Goal: Information Seeking & Learning: Find specific fact

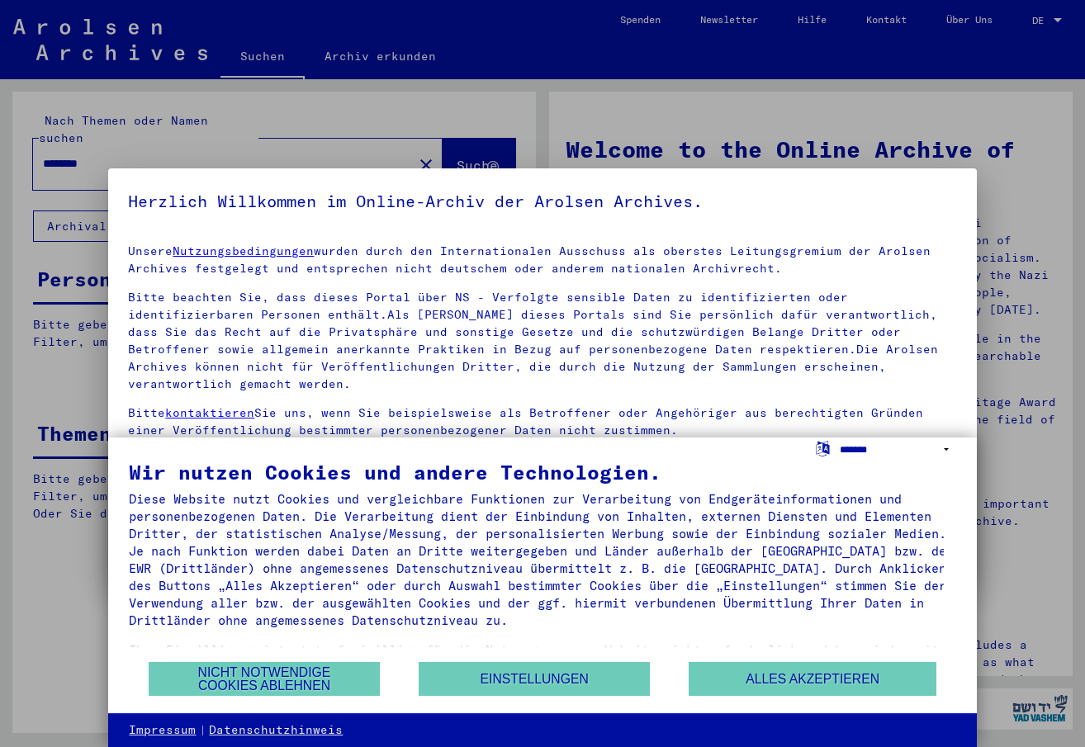
click at [863, 443] on select "**********" at bounding box center [898, 450] width 116 height 24
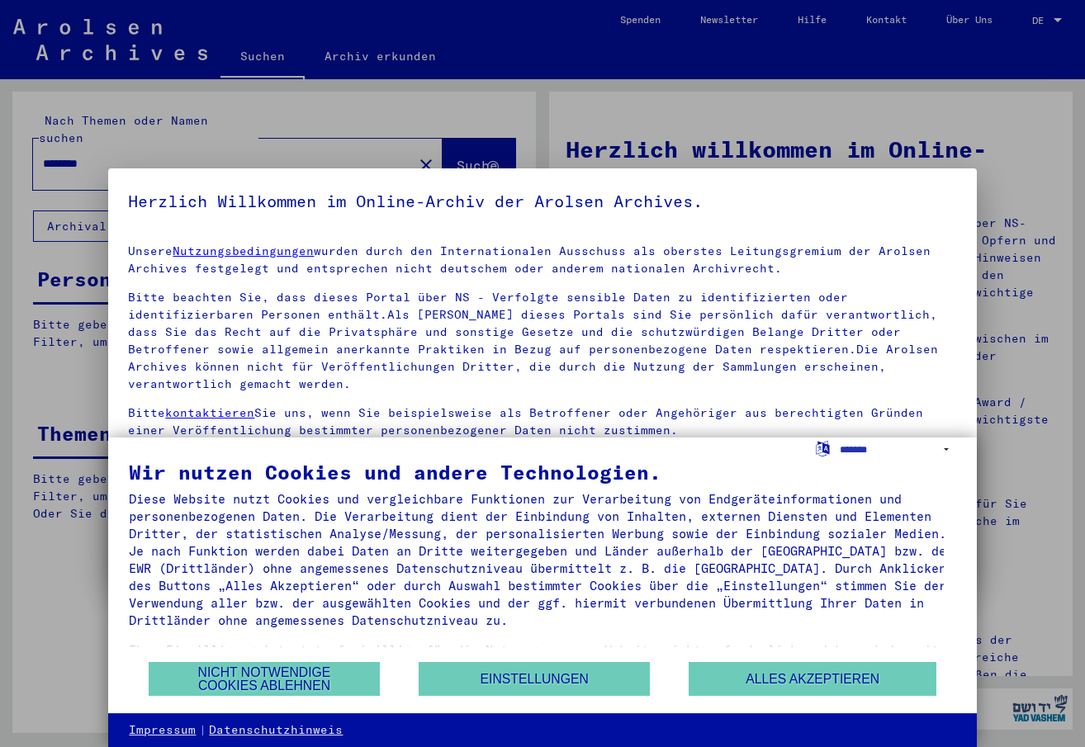
click at [825, 449] on label "Language Selection Icon" at bounding box center [822, 448] width 17 height 16
click at [840, 449] on select "**********" at bounding box center [898, 450] width 116 height 24
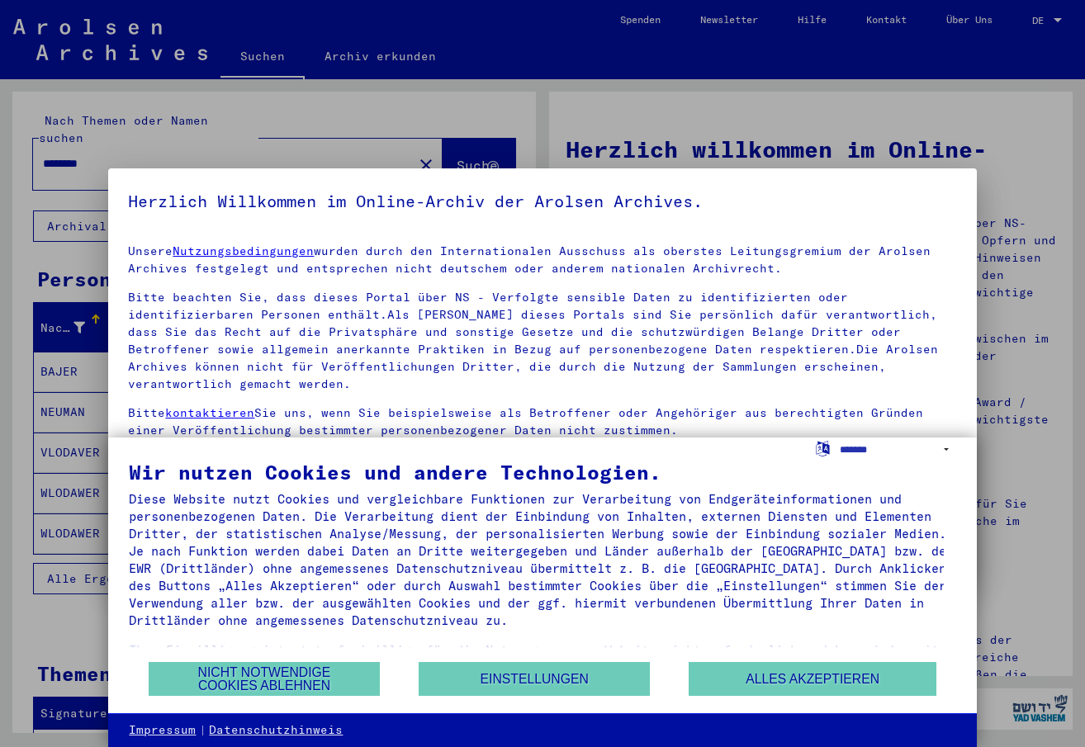
click at [791, 227] on yv-its-agree-protection-component "Herzlich Willkommen im Online-Archiv der Arolsen Archives. Unsere Nutzungsbedin…" at bounding box center [542, 425] width 828 height 474
click at [737, 102] on div at bounding box center [542, 373] width 1085 height 747
click at [286, 680] on button "Nicht notwendige Cookies ablehnen" at bounding box center [264, 679] width 231 height 34
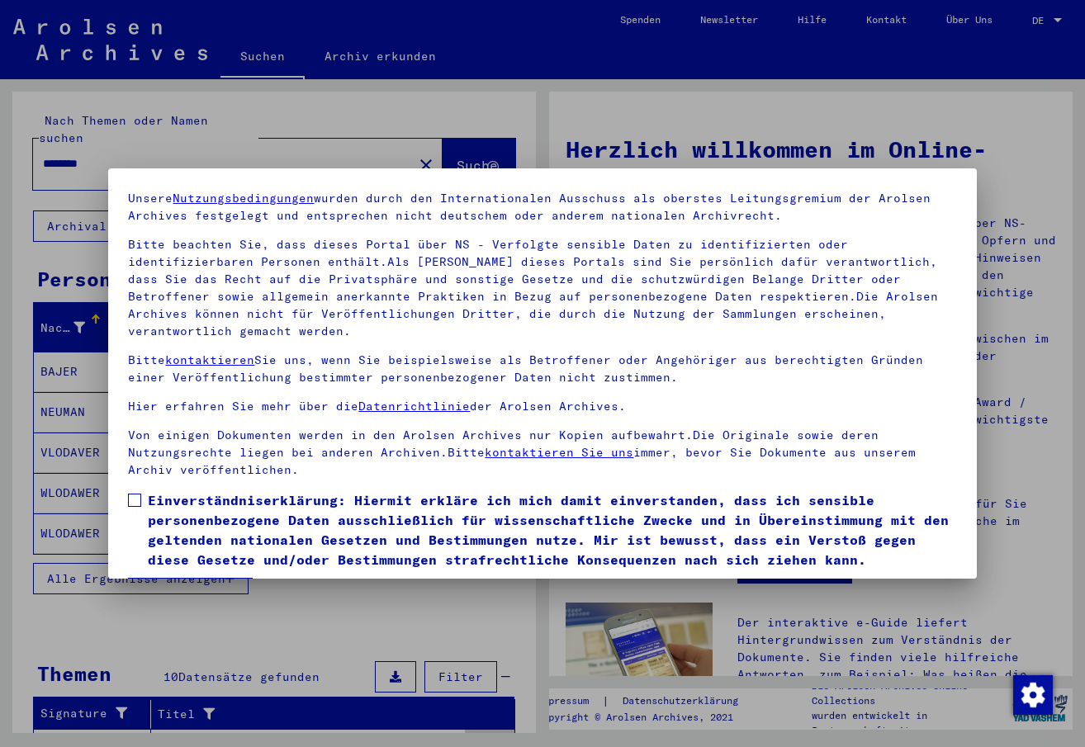
scroll to position [85, 0]
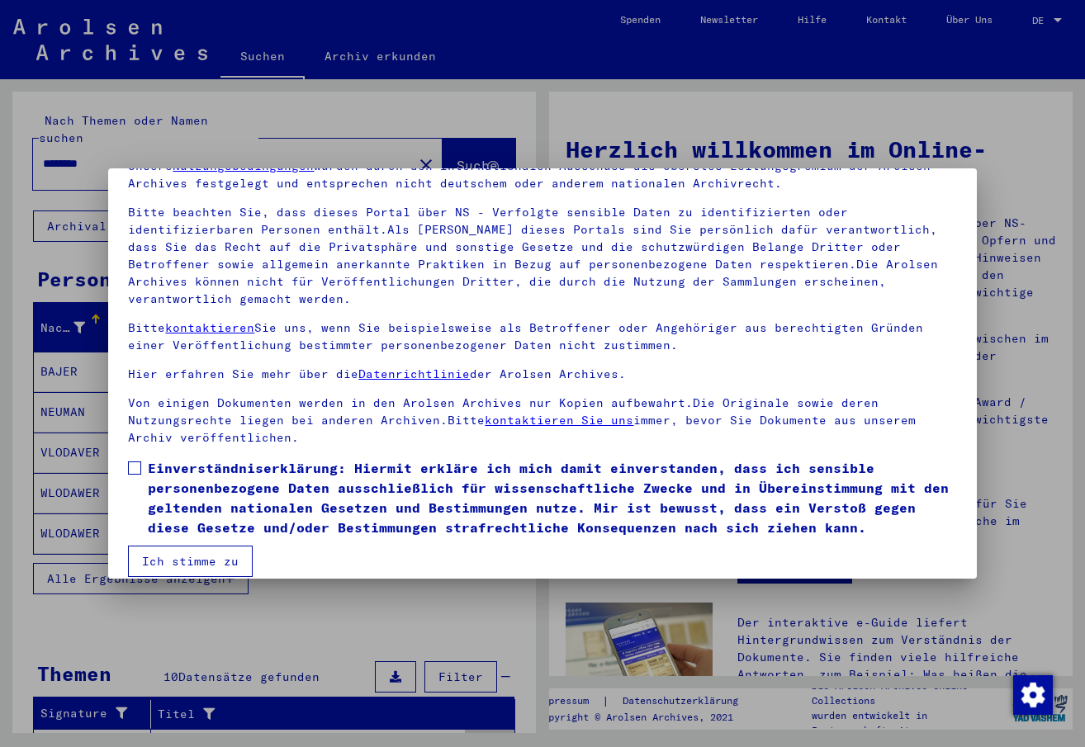
click at [213, 546] on button "Ich stimme zu" at bounding box center [190, 561] width 125 height 31
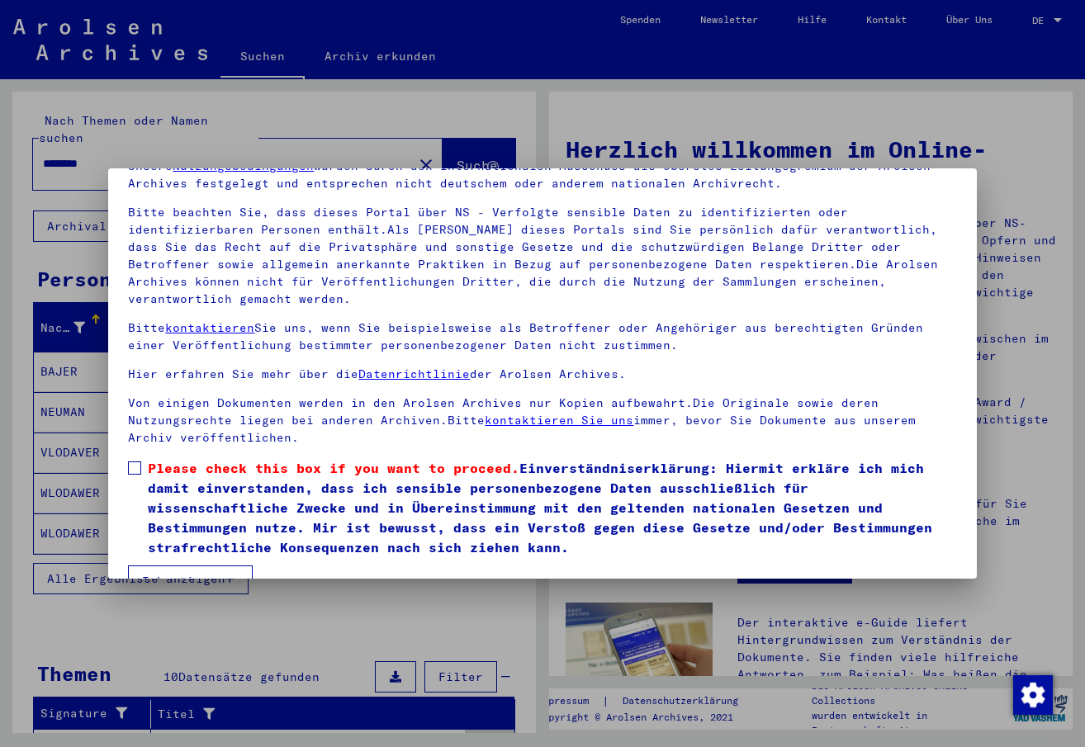
click at [135, 462] on span at bounding box center [134, 468] width 13 height 13
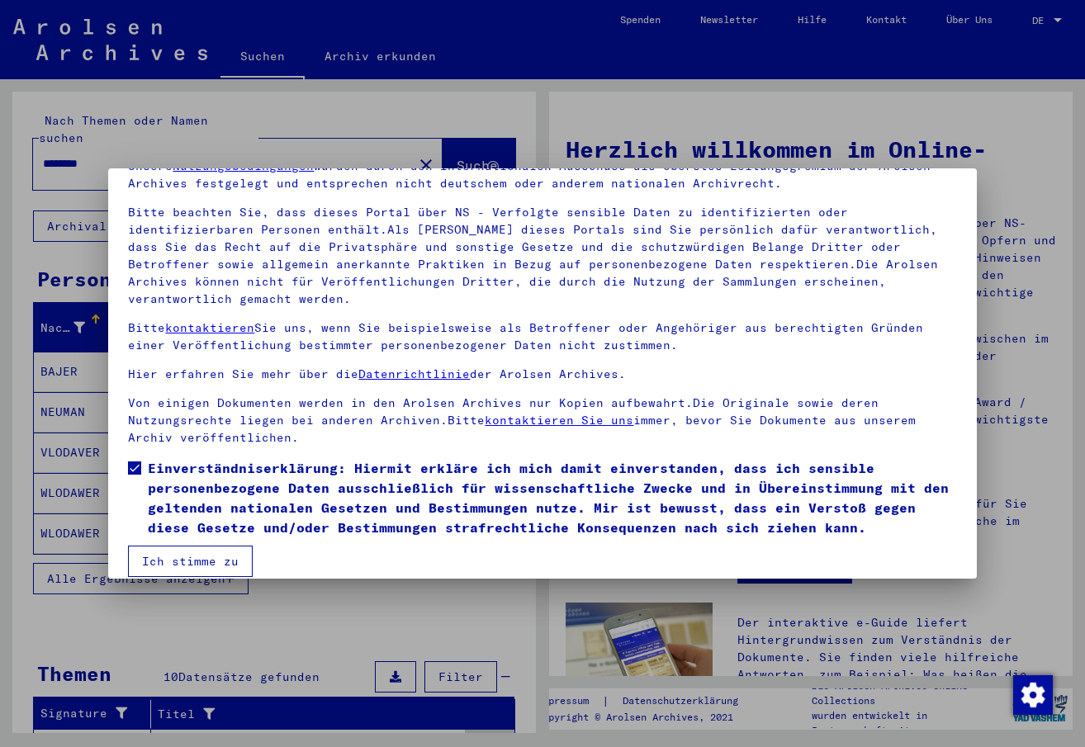
click at [178, 546] on button "Ich stimme zu" at bounding box center [190, 561] width 125 height 31
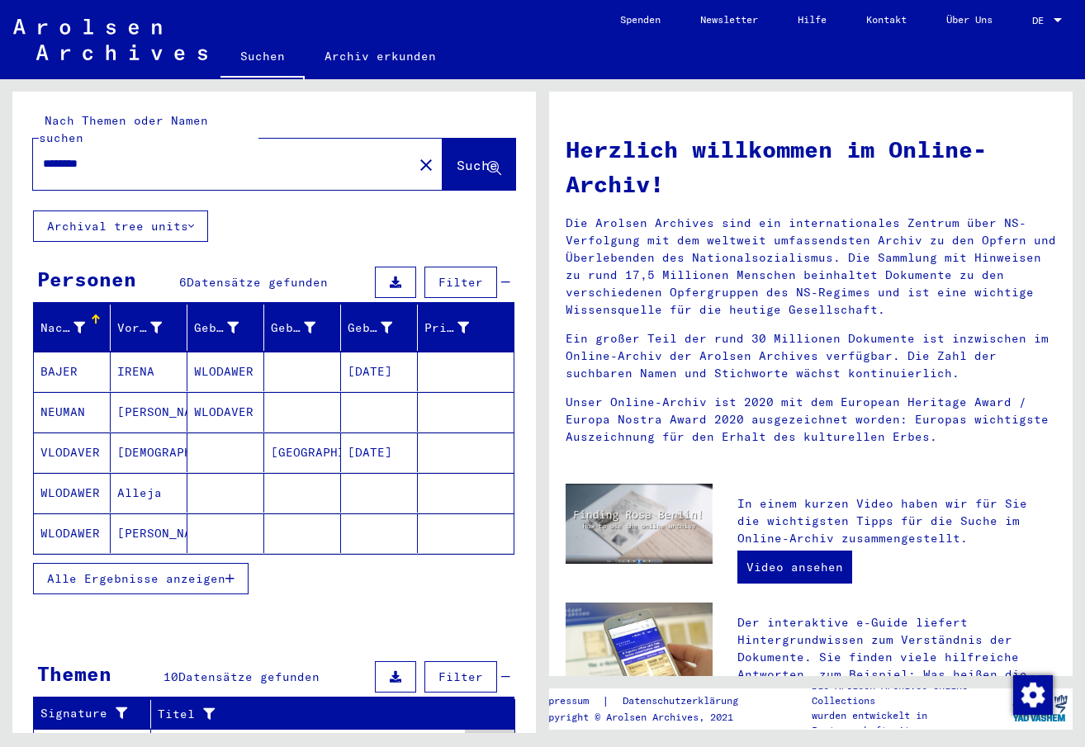
click at [194, 220] on icon at bounding box center [191, 226] width 6 height 12
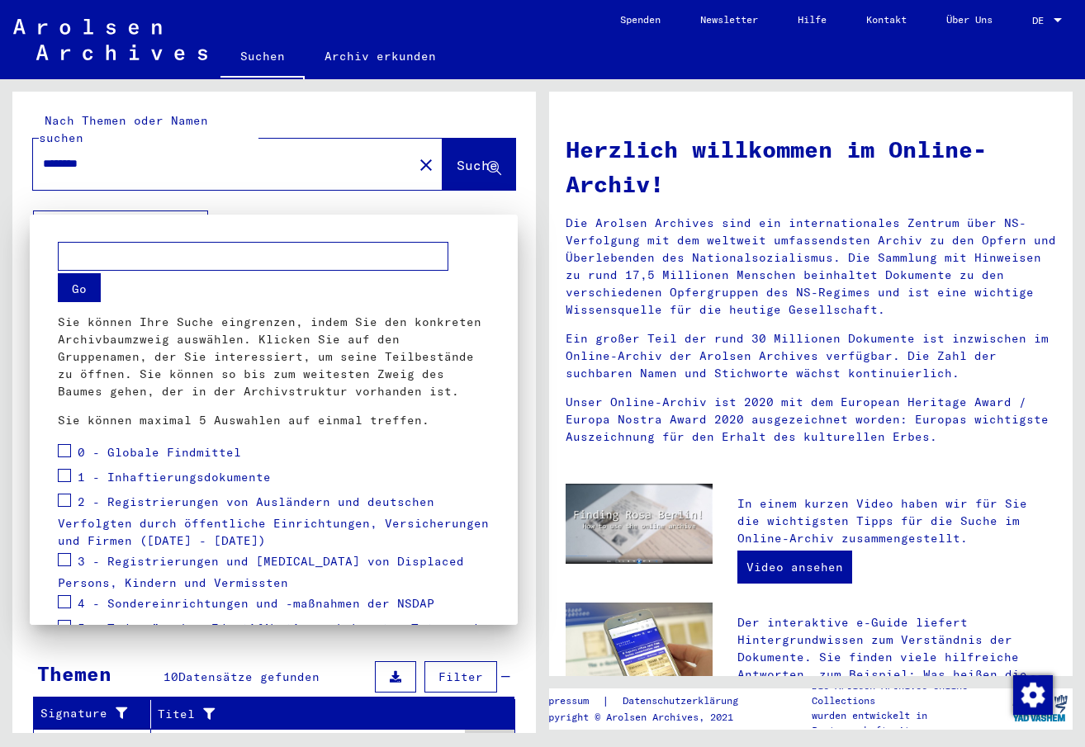
click at [474, 201] on div at bounding box center [542, 373] width 1085 height 747
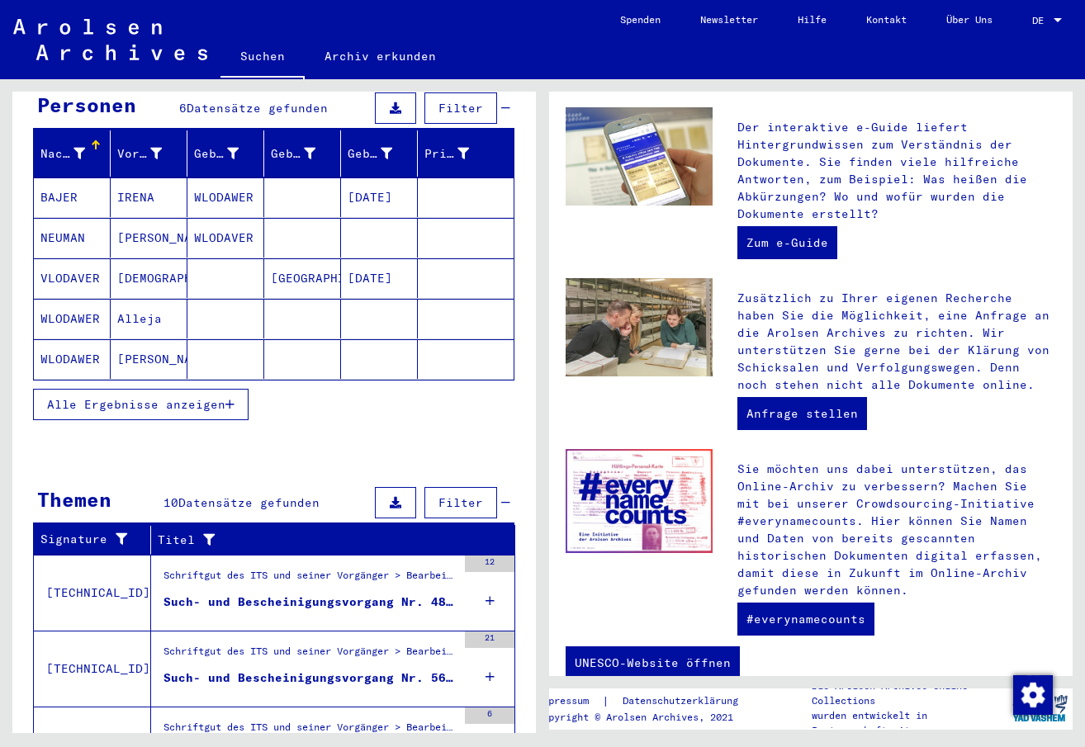
scroll to position [0, 0]
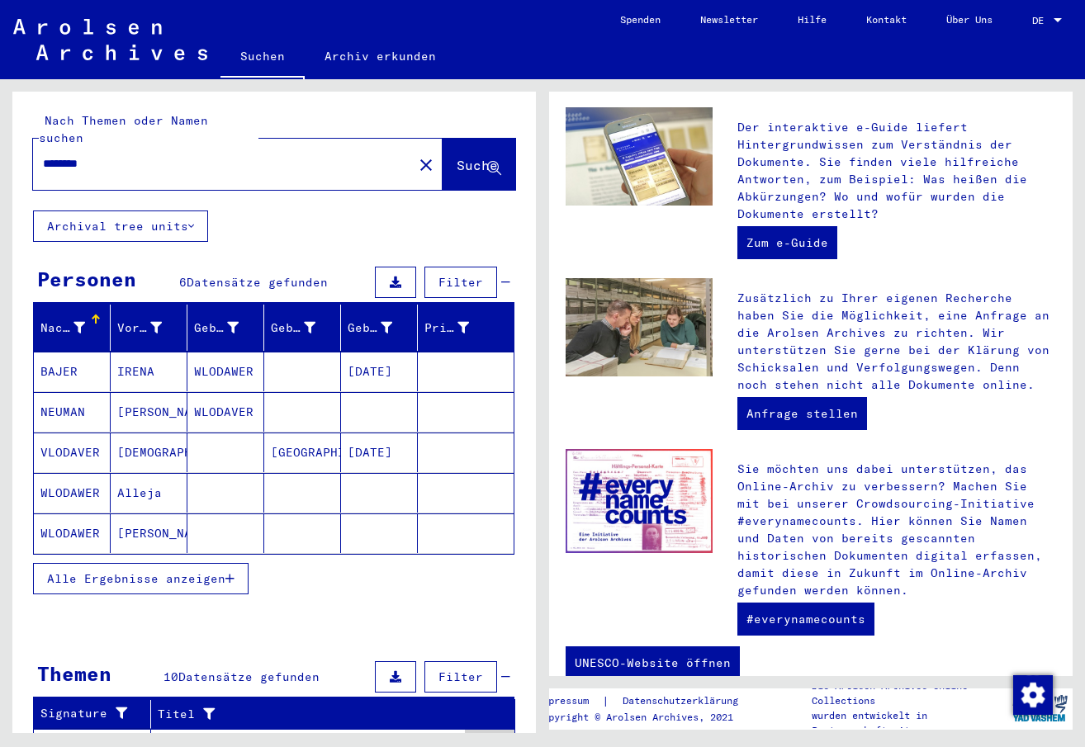
click at [187, 571] on span "Alle Ergebnisse anzeigen" at bounding box center [136, 578] width 178 height 15
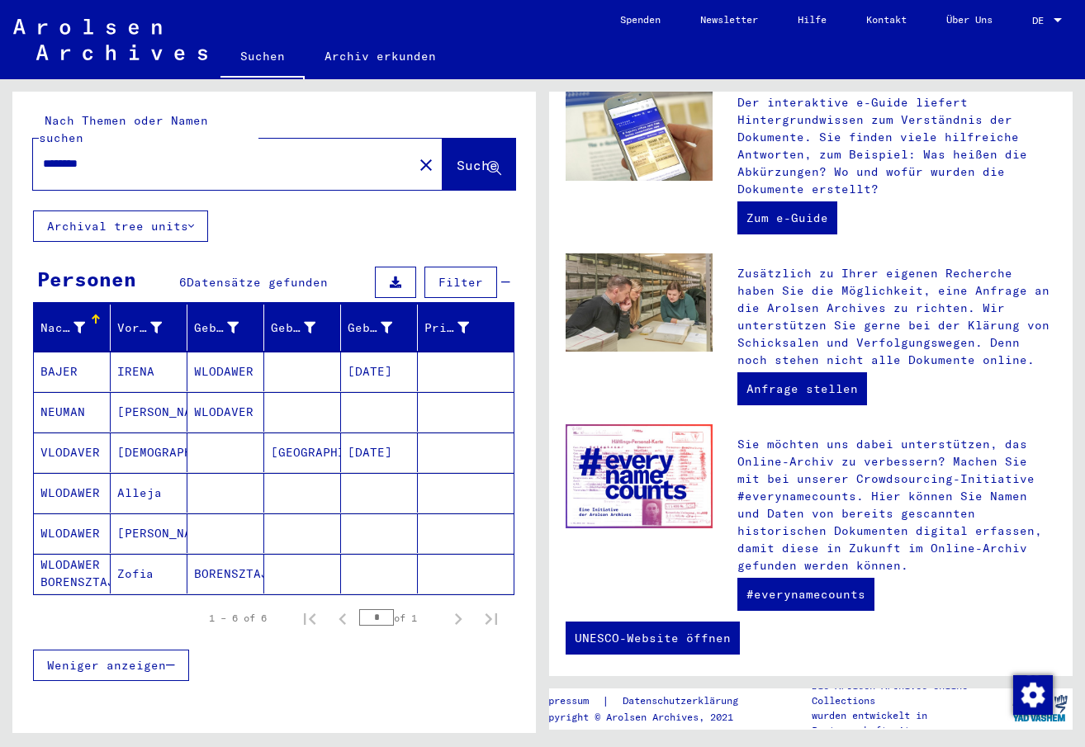
scroll to position [534, 0]
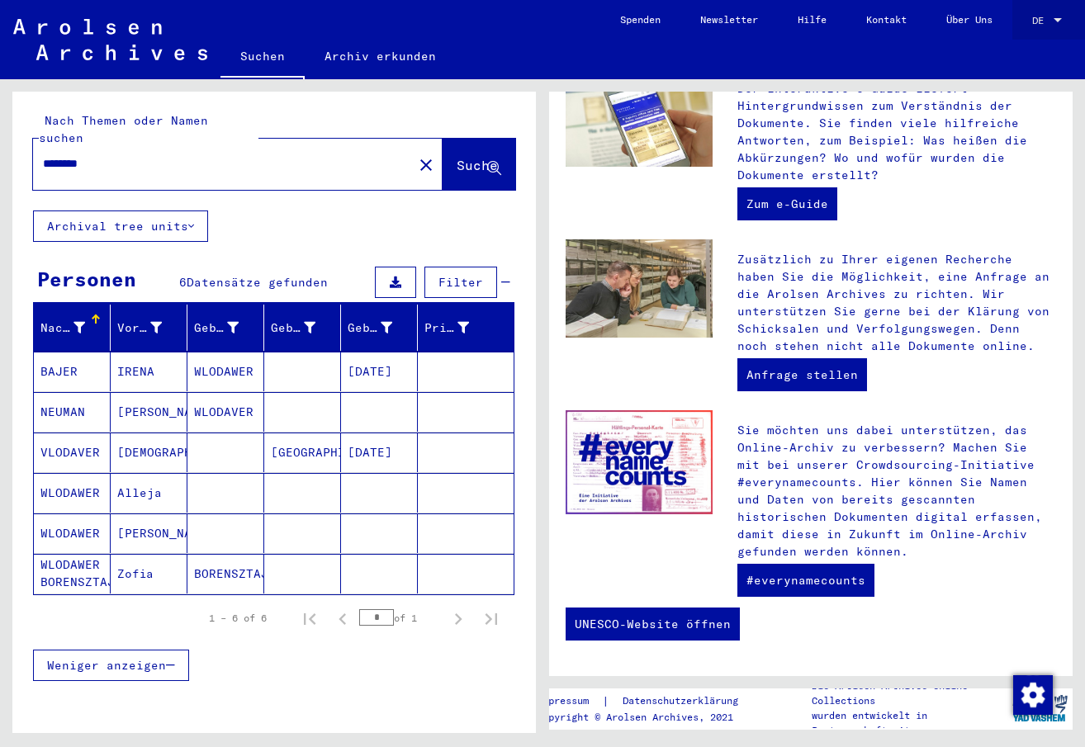
click at [1057, 17] on div at bounding box center [1057, 21] width 15 height 12
click at [1022, 22] on span "English" at bounding box center [1029, 30] width 67 height 30
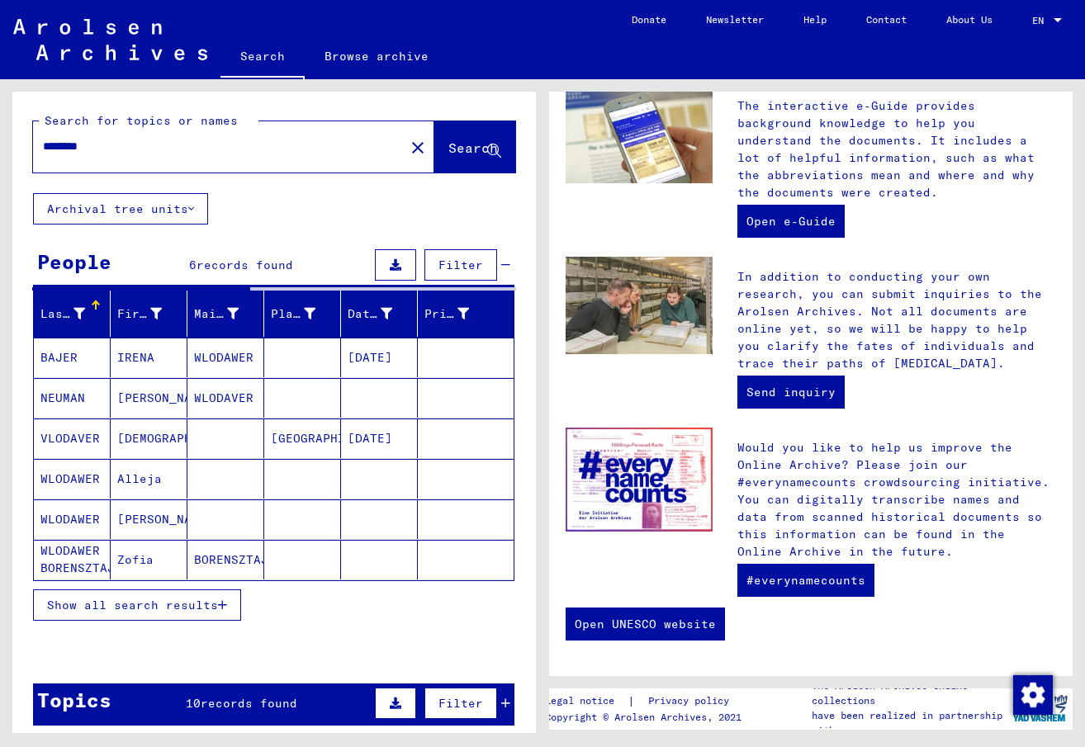
scroll to position [502, 0]
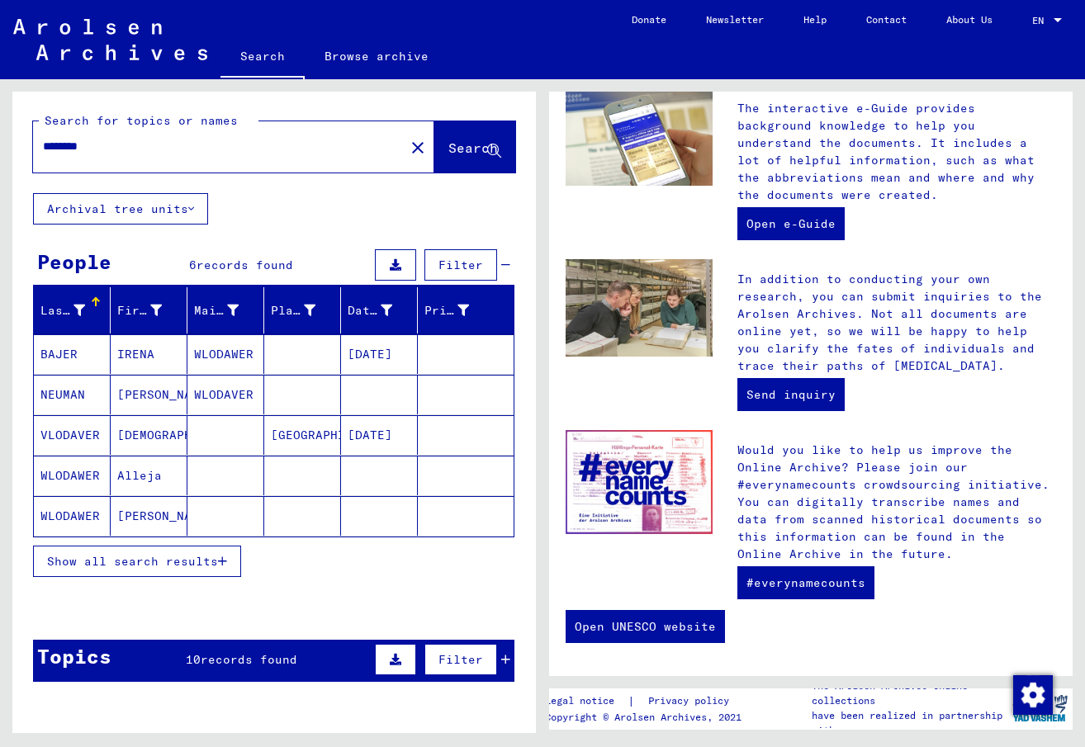
click at [191, 206] on icon at bounding box center [191, 209] width 6 height 12
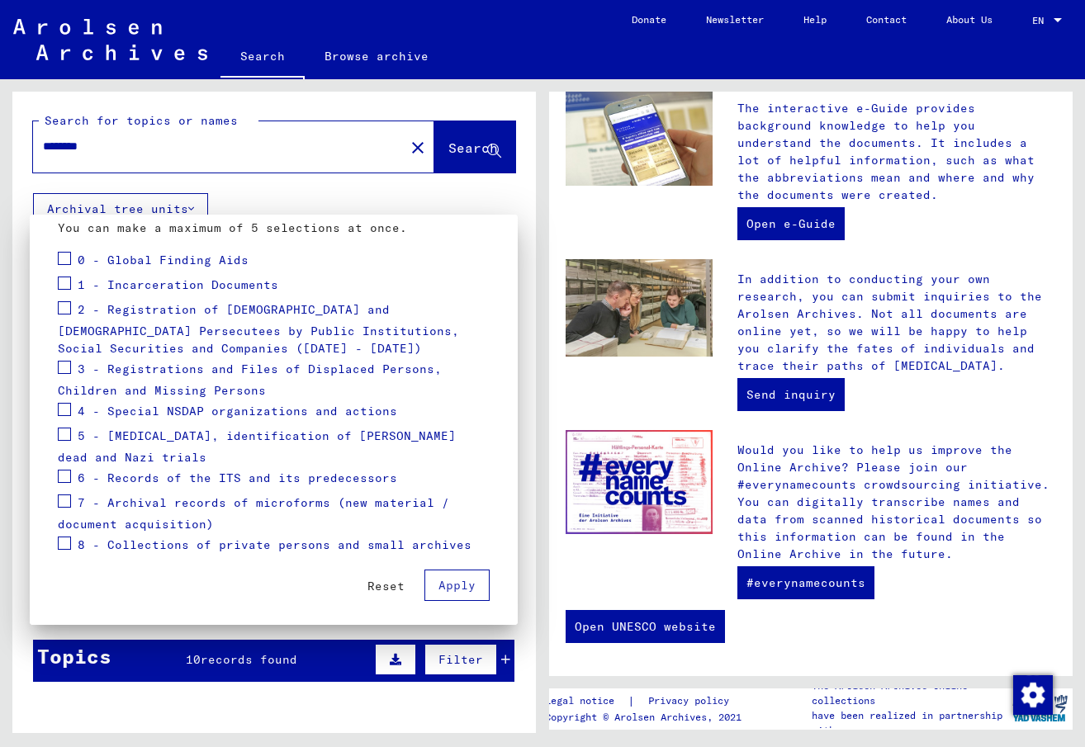
scroll to position [197, 0]
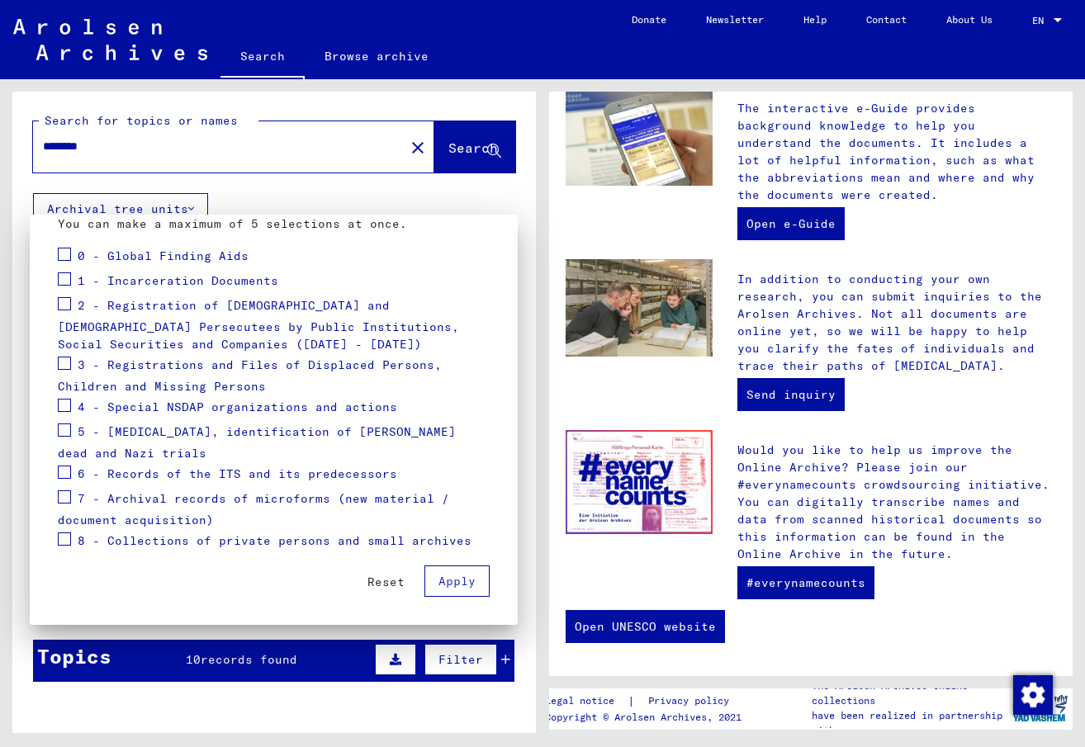
click at [368, 579] on span "Reset" at bounding box center [385, 582] width 37 height 15
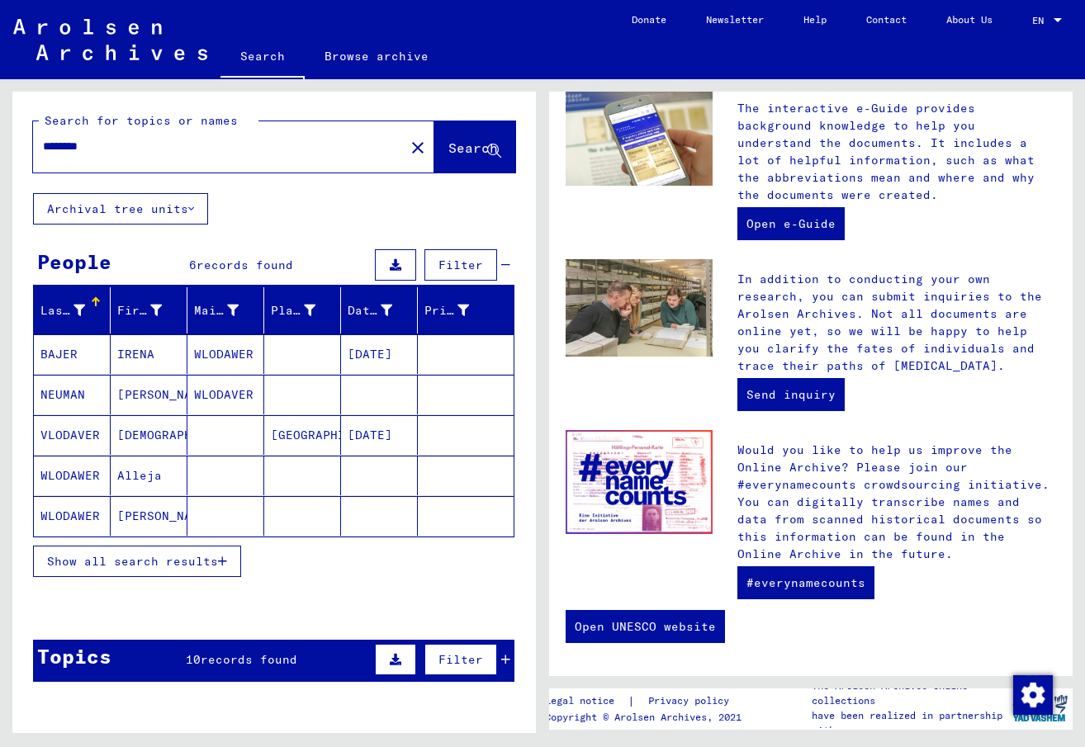
click at [219, 557] on icon "button" at bounding box center [222, 562] width 9 height 12
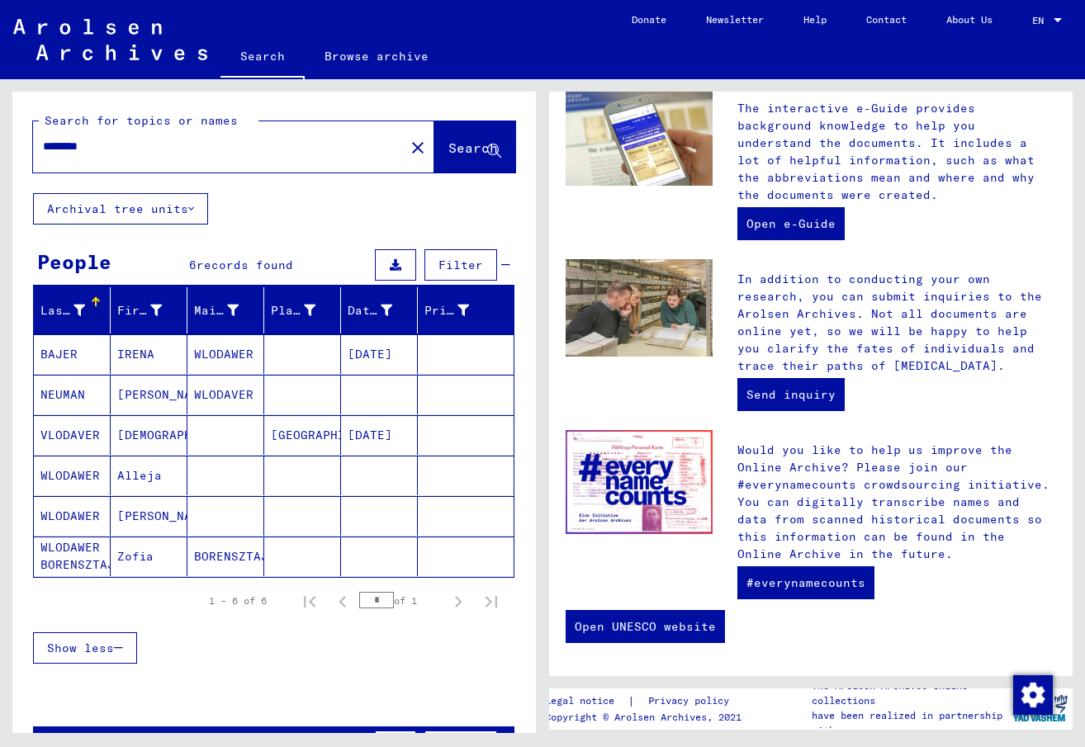
drag, startPoint x: 137, startPoint y: 146, endPoint x: 34, endPoint y: 143, distance: 103.3
click at [34, 143] on div "********" at bounding box center [209, 146] width 352 height 37
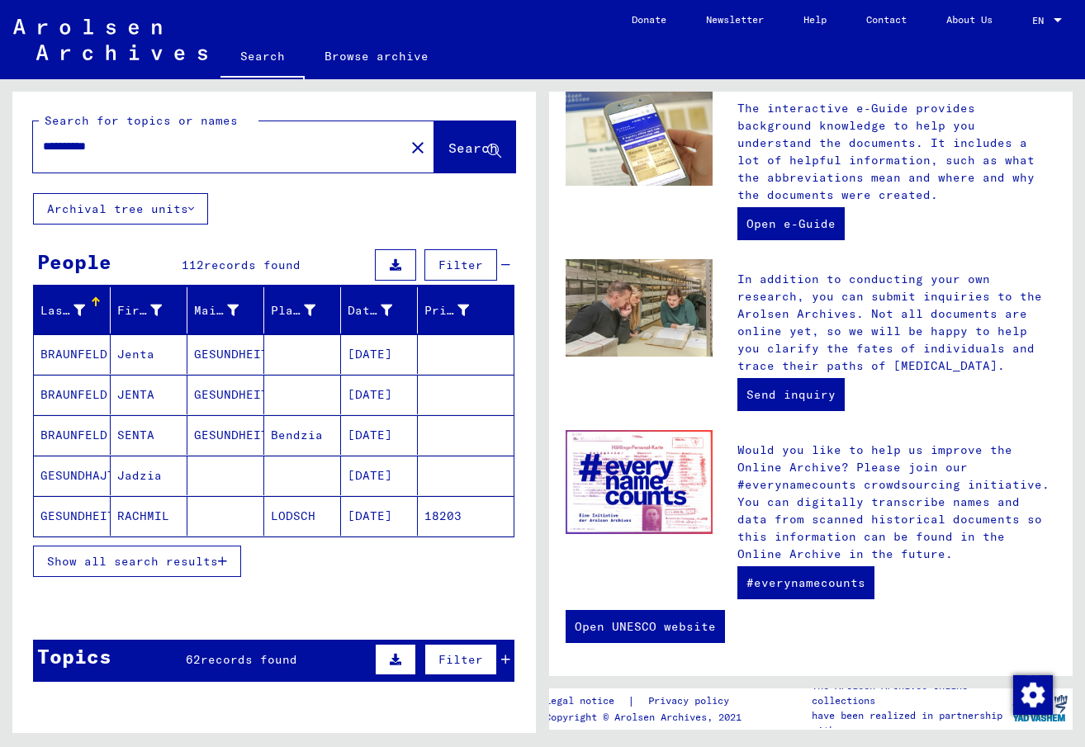
drag, startPoint x: 128, startPoint y: 147, endPoint x: 23, endPoint y: 146, distance: 104.9
click at [23, 146] on div "**********" at bounding box center [274, 143] width 524 height 102
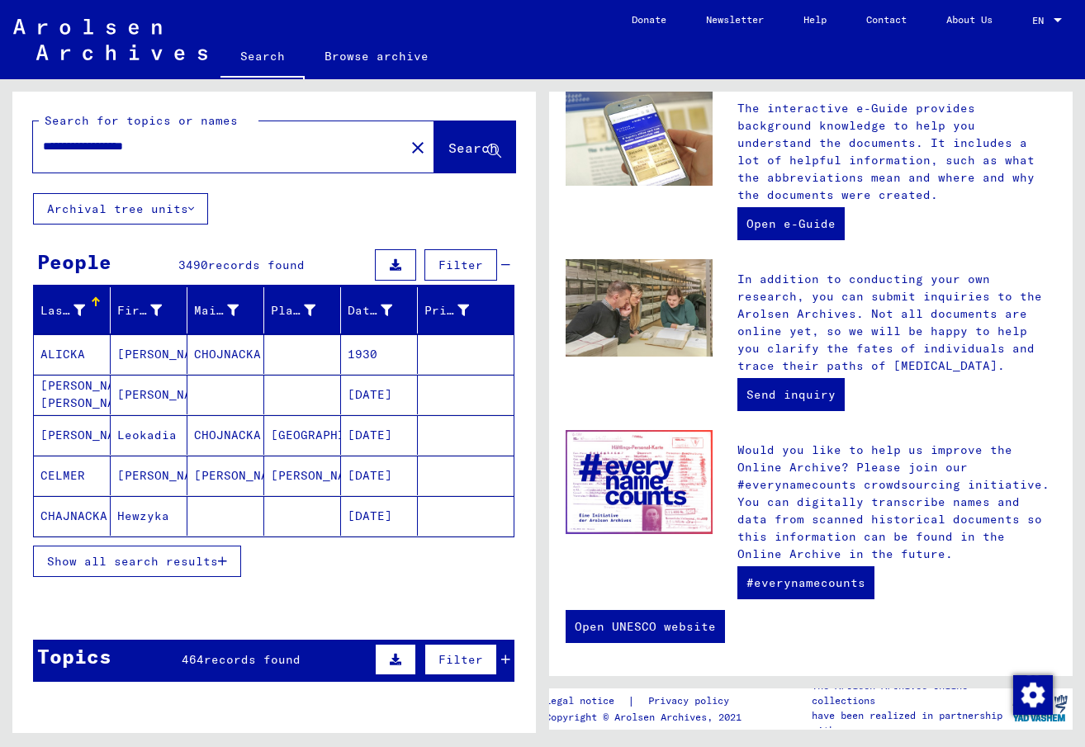
type input "**********"
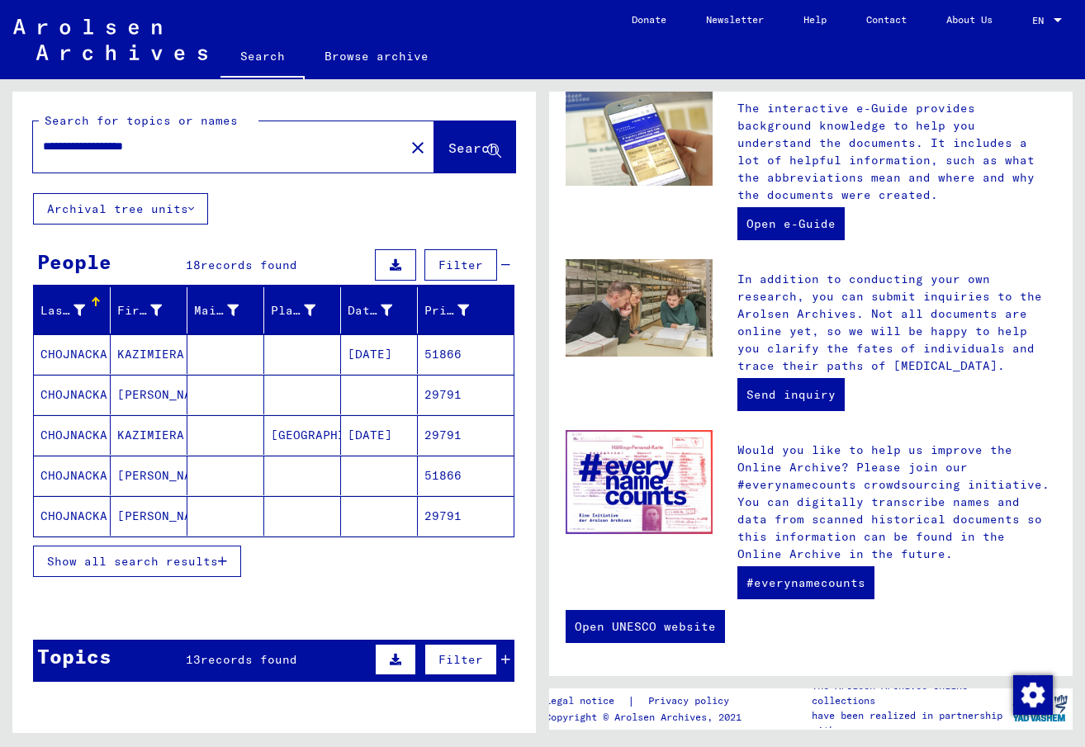
click at [434, 348] on mat-cell "51866" at bounding box center [466, 354] width 96 height 40
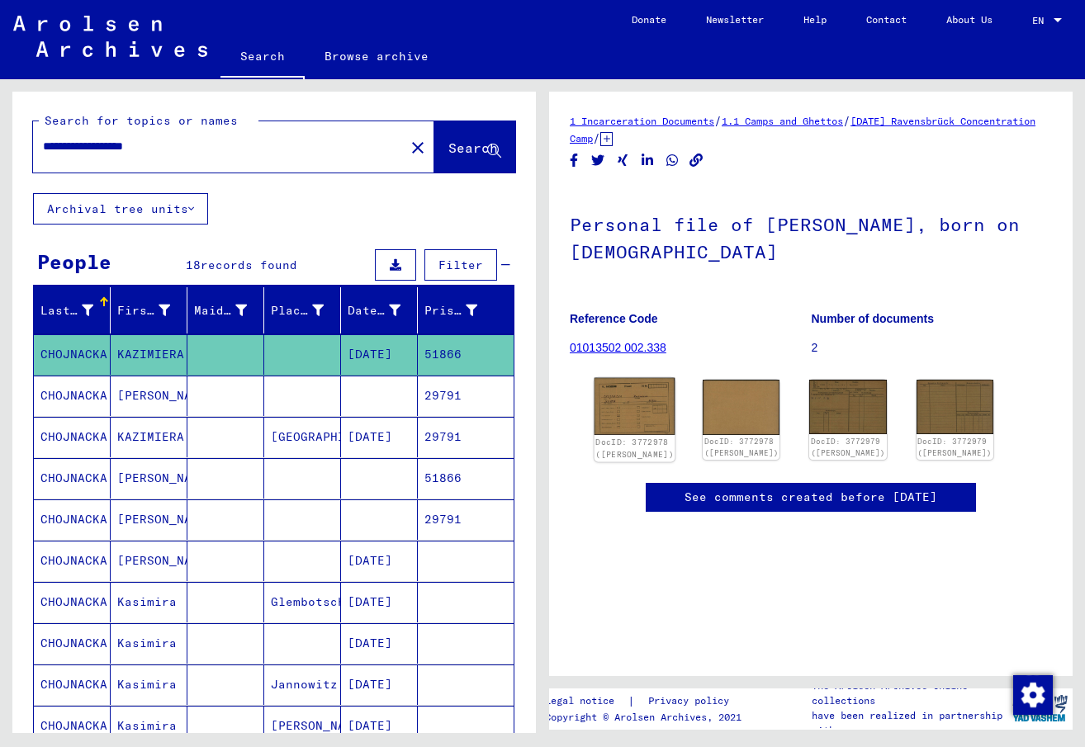
click at [631, 406] on img at bounding box center [635, 406] width 81 height 57
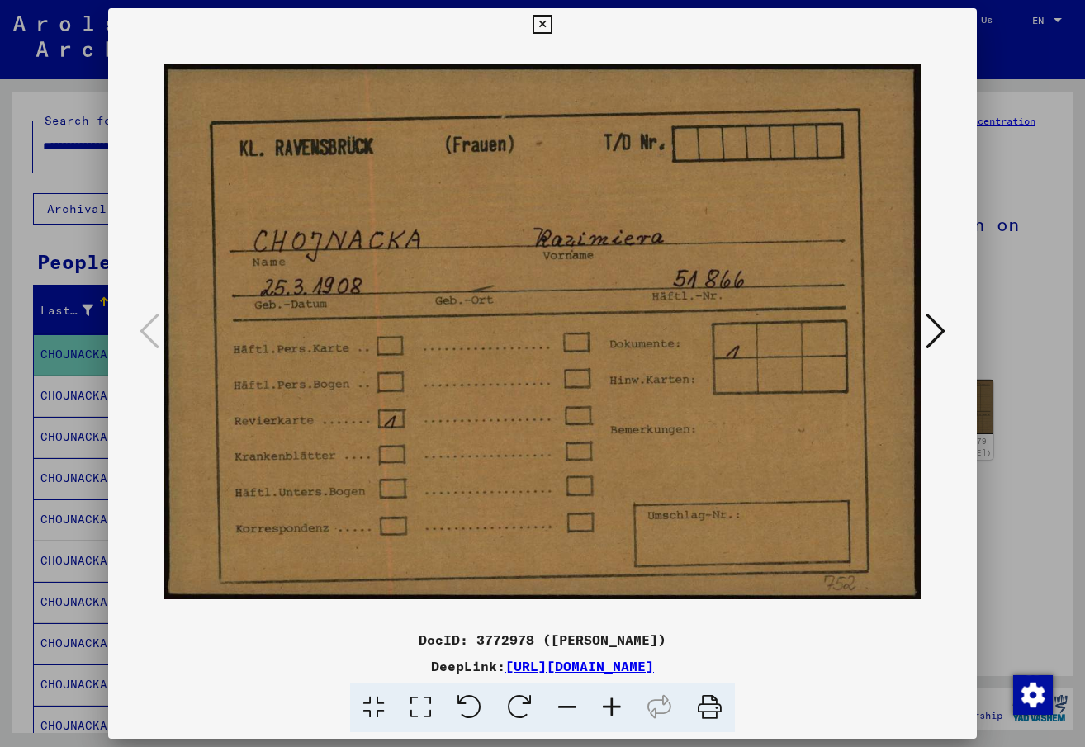
click at [934, 329] on icon at bounding box center [936, 331] width 20 height 40
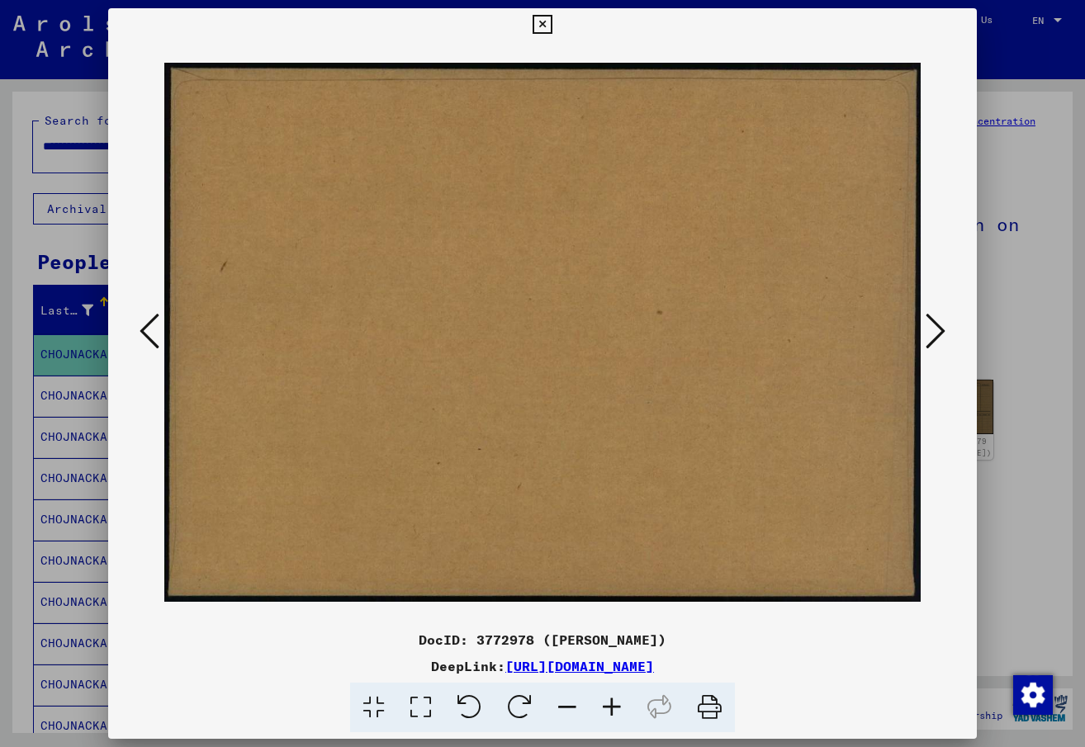
click at [938, 327] on icon at bounding box center [936, 331] width 20 height 40
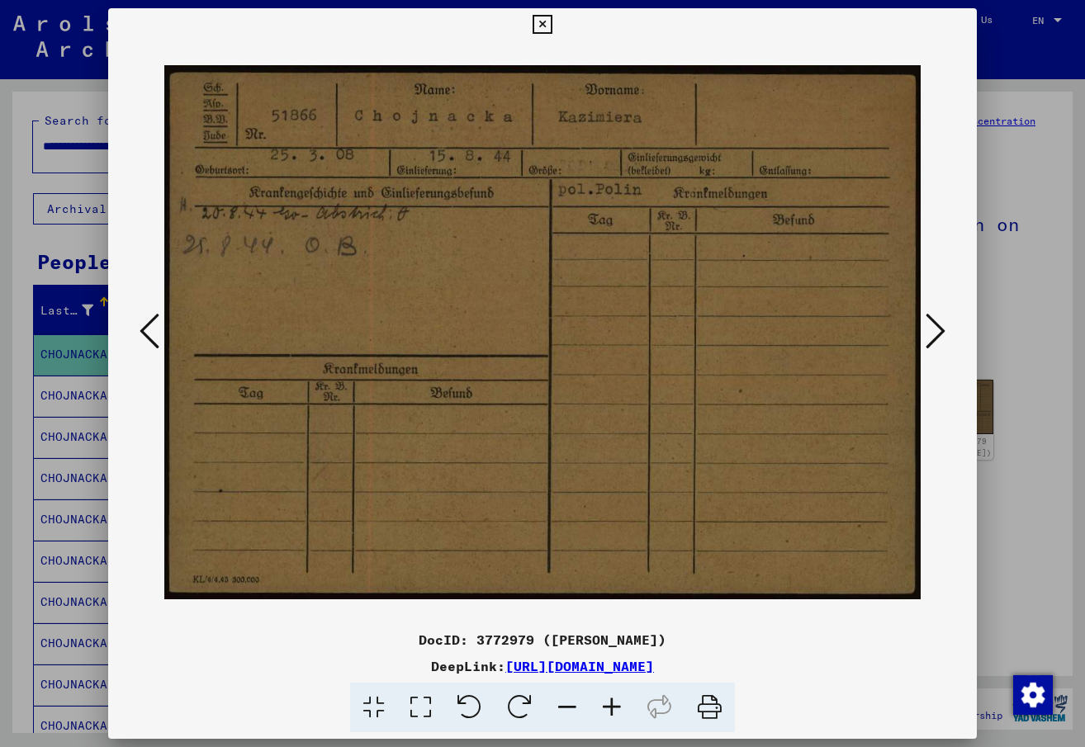
click at [938, 327] on icon at bounding box center [936, 331] width 20 height 40
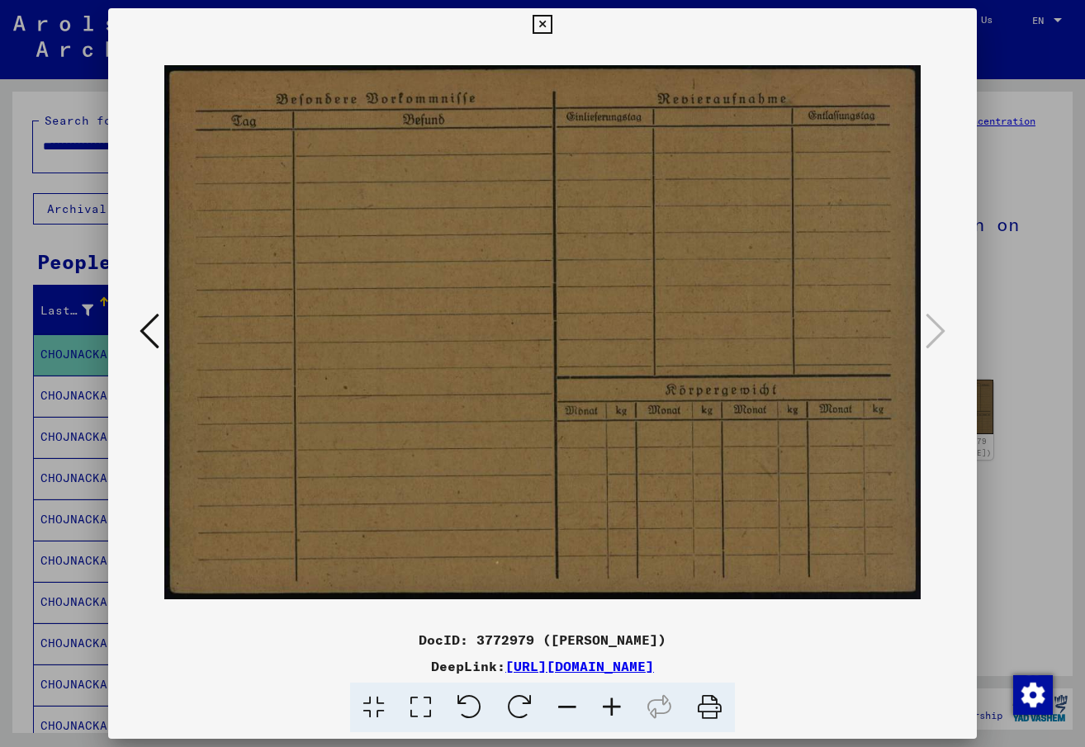
click at [539, 18] on icon at bounding box center [542, 25] width 19 height 20
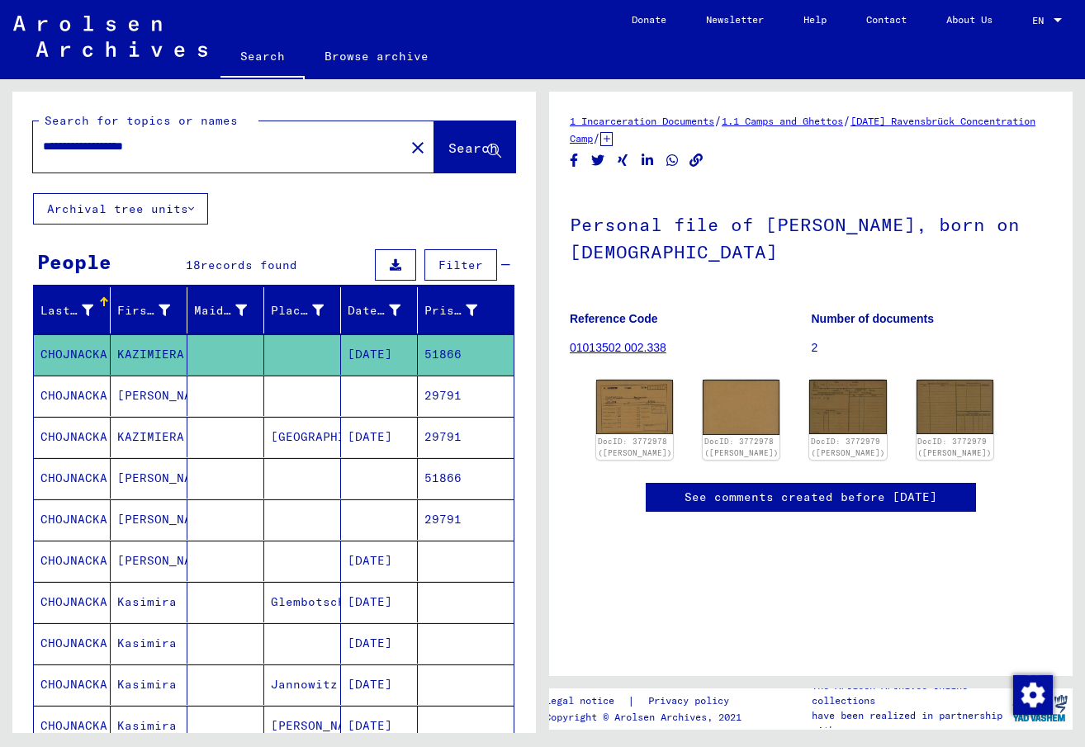
click at [434, 392] on mat-cell "29791" at bounding box center [466, 396] width 96 height 40
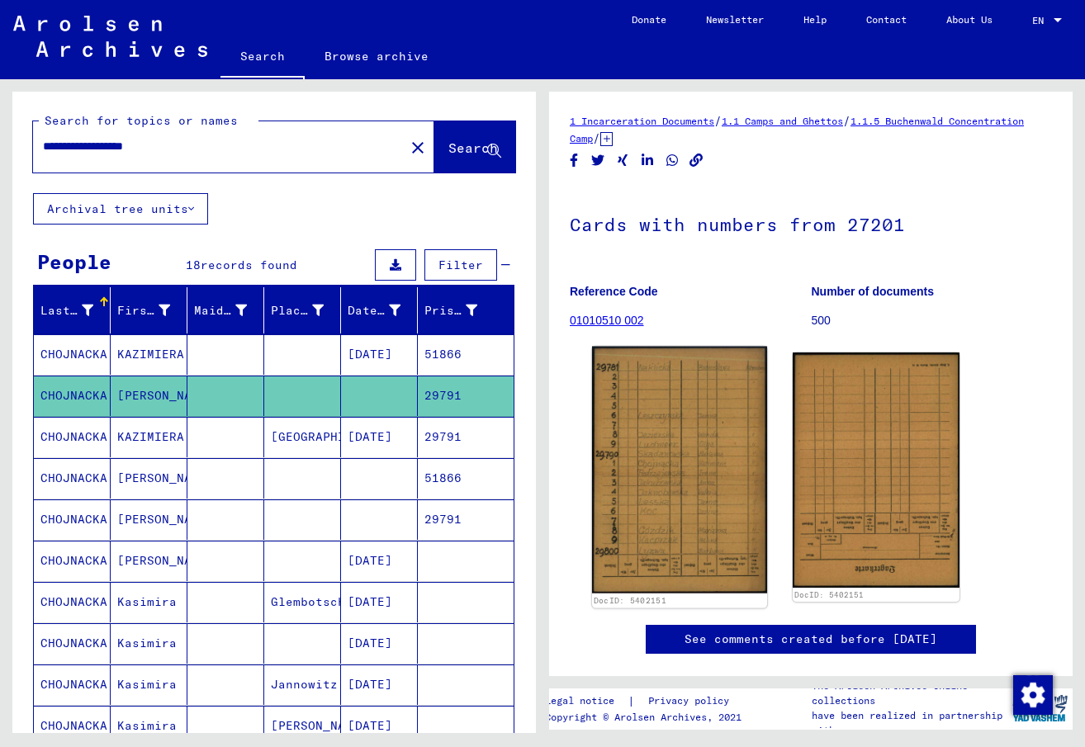
click at [641, 414] on img at bounding box center [679, 470] width 175 height 247
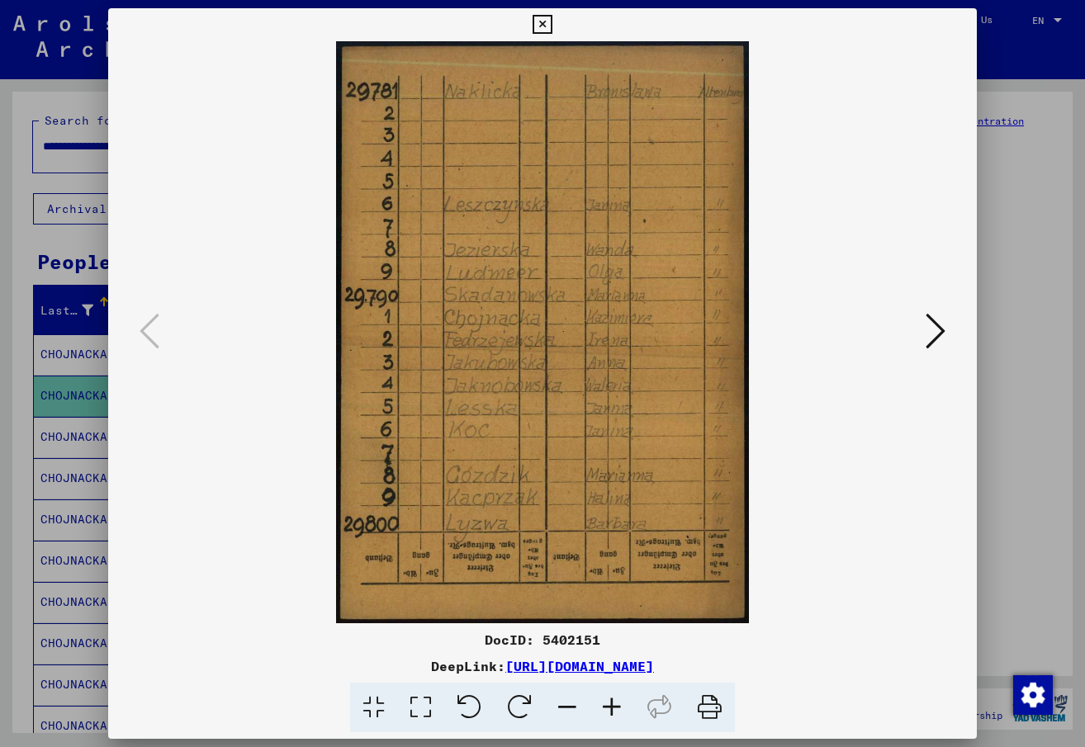
click at [938, 324] on icon at bounding box center [936, 331] width 20 height 40
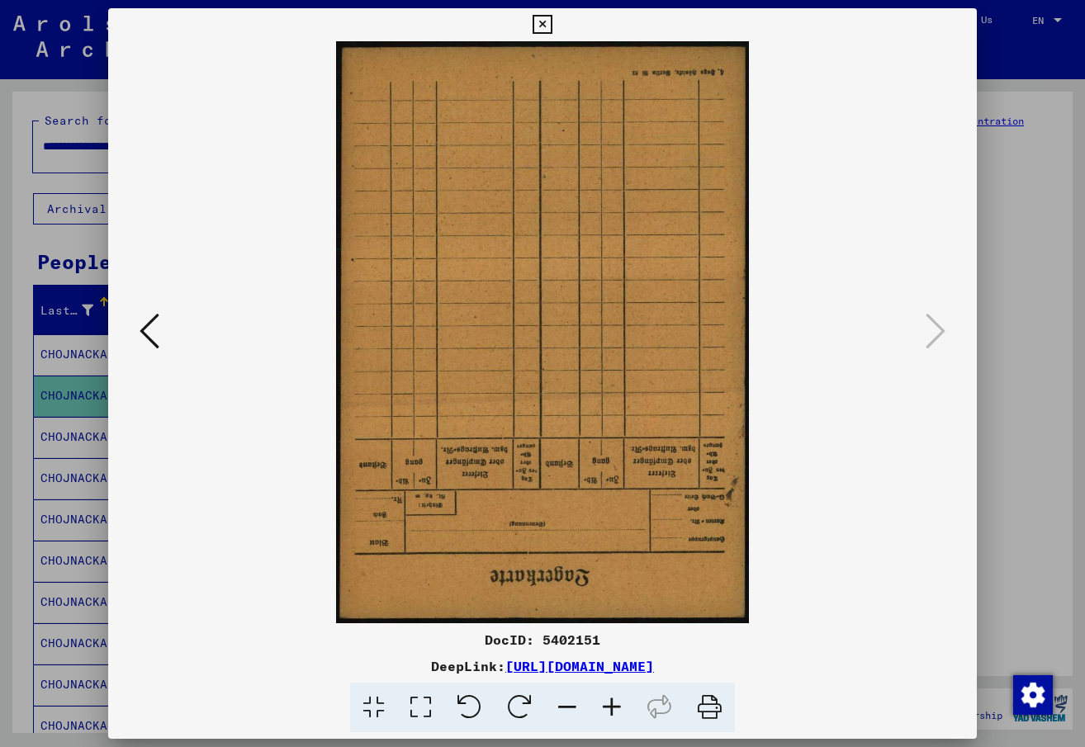
click at [548, 15] on icon at bounding box center [542, 25] width 19 height 20
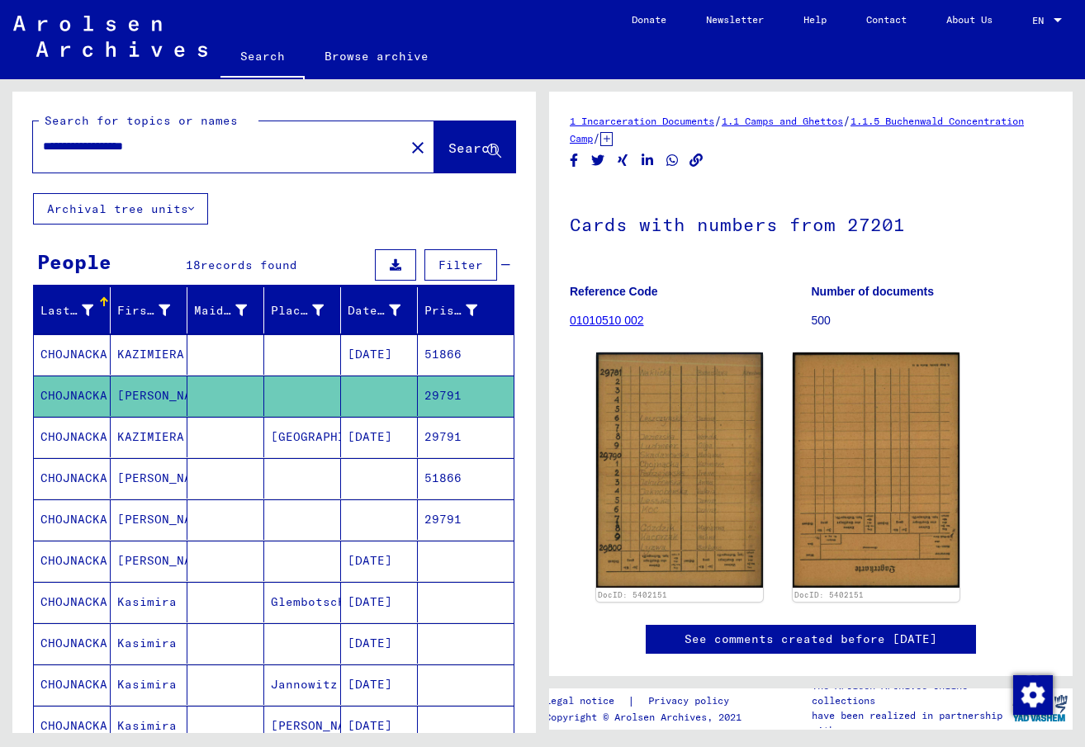
click at [434, 437] on mat-cell "29791" at bounding box center [466, 437] width 96 height 40
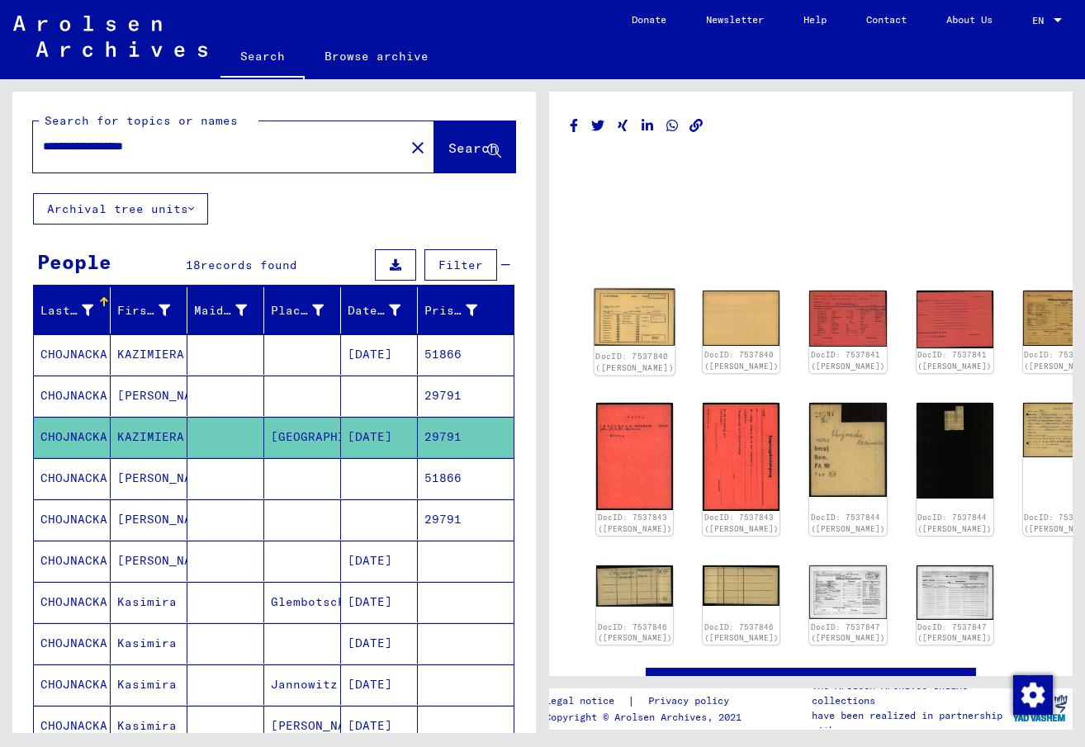
click at [619, 307] on img at bounding box center [635, 318] width 81 height 58
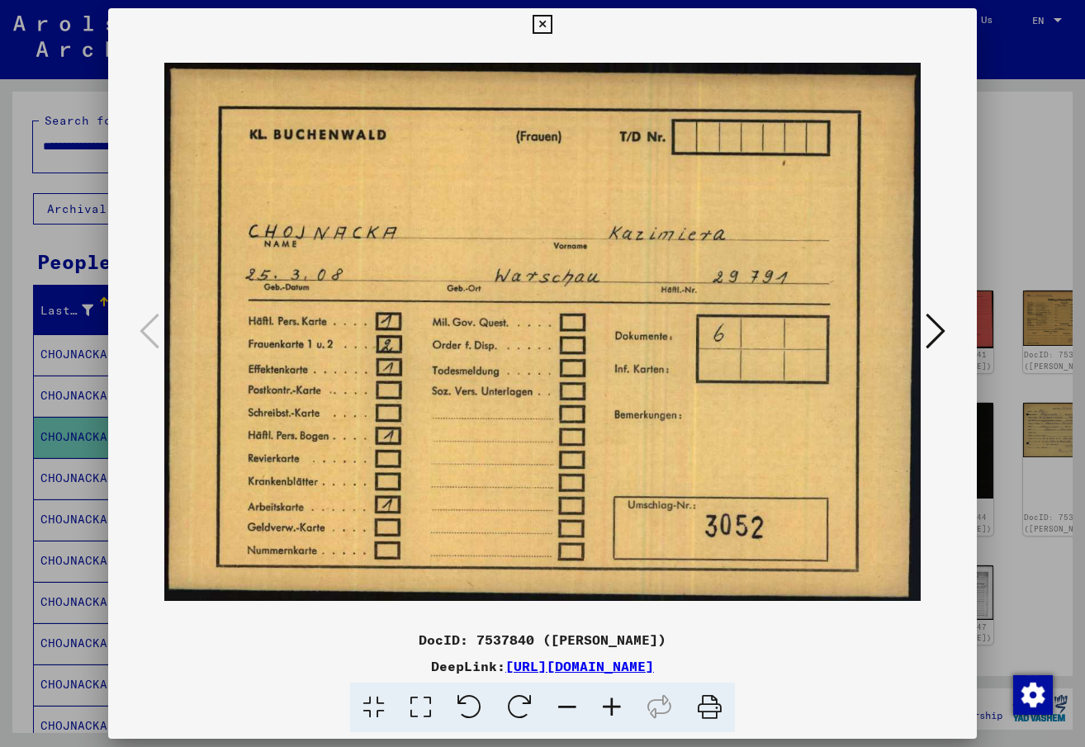
click at [939, 327] on icon at bounding box center [936, 331] width 20 height 40
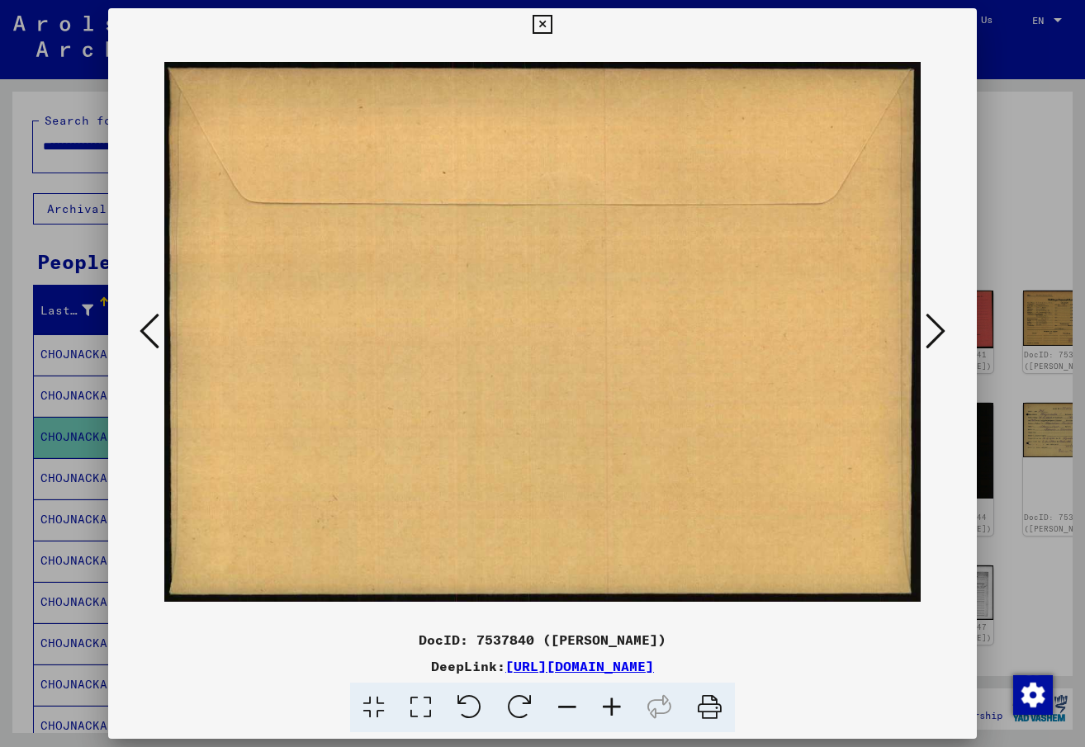
click at [939, 327] on icon at bounding box center [936, 331] width 20 height 40
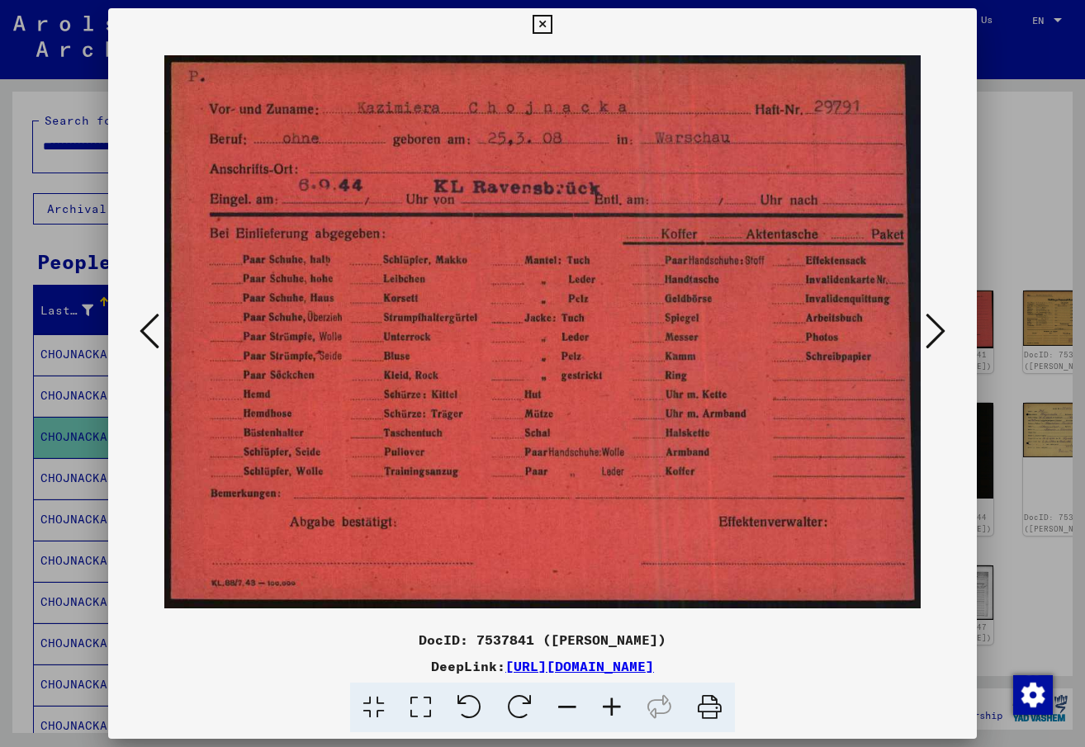
click at [939, 327] on icon at bounding box center [936, 331] width 20 height 40
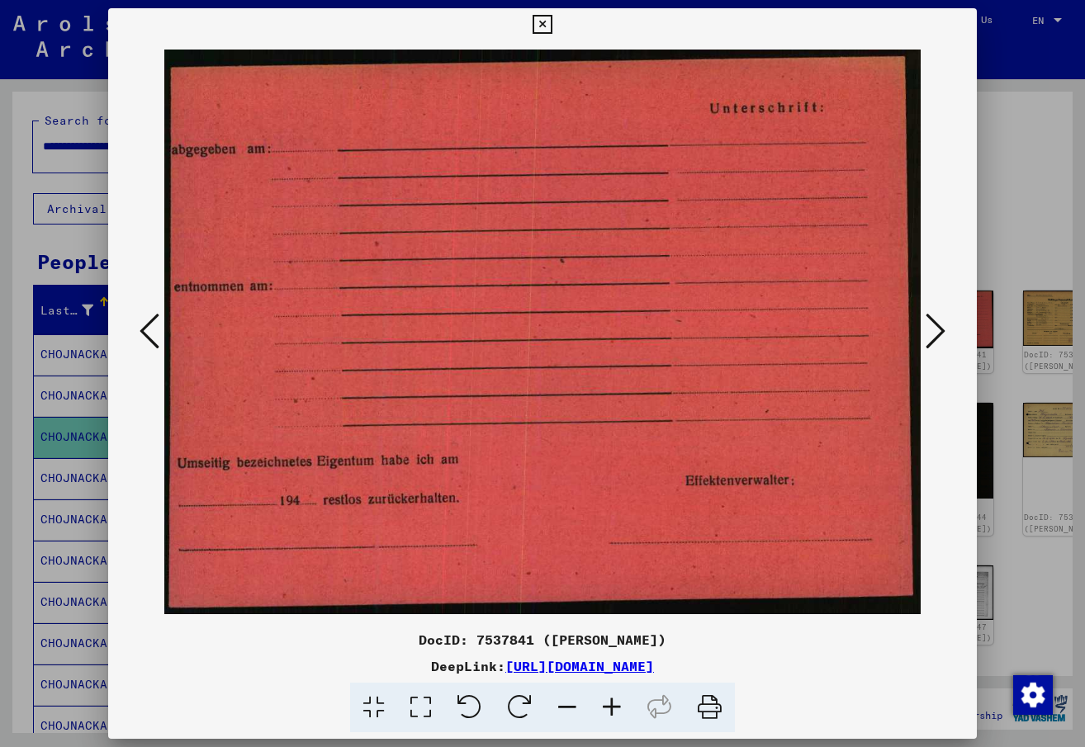
click at [939, 327] on icon at bounding box center [936, 331] width 20 height 40
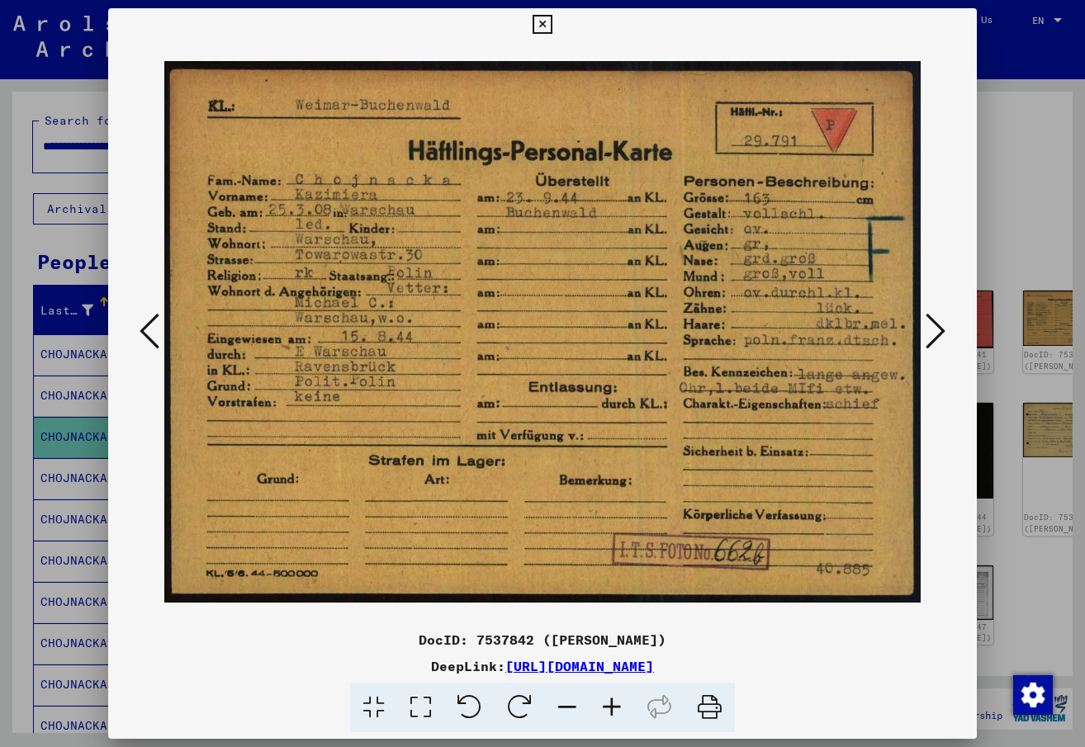
click at [931, 335] on icon at bounding box center [936, 331] width 20 height 40
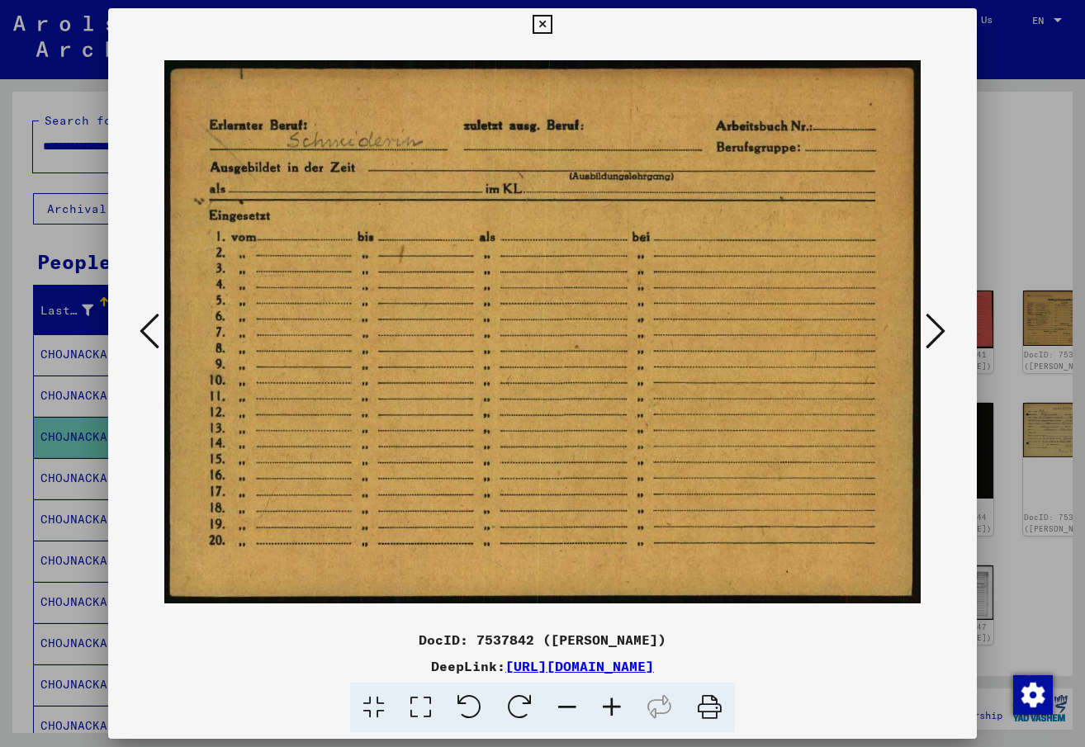
click at [928, 338] on icon at bounding box center [936, 331] width 20 height 40
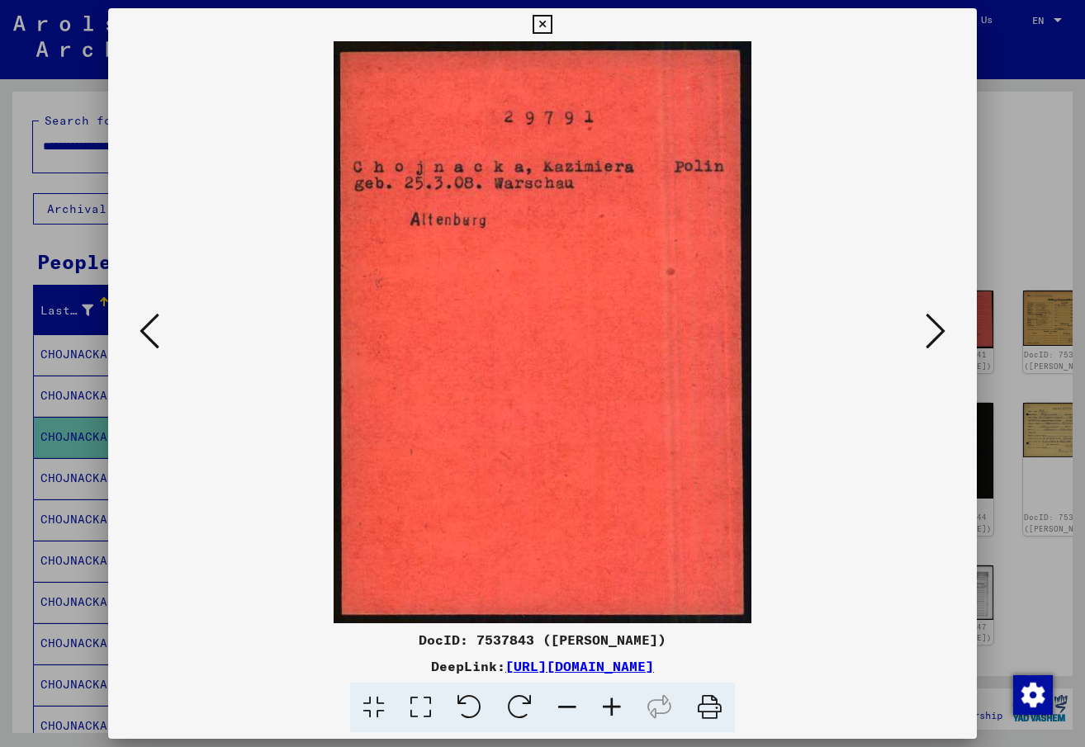
click at [935, 332] on icon at bounding box center [936, 331] width 20 height 40
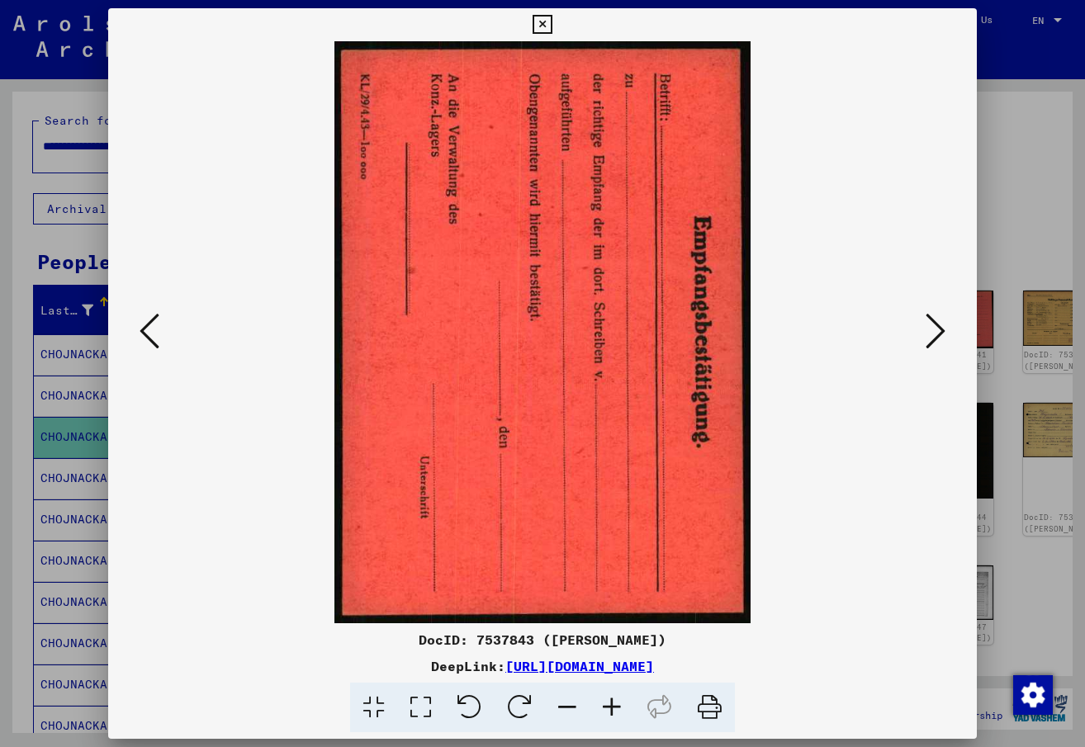
click at [935, 331] on icon at bounding box center [936, 331] width 20 height 40
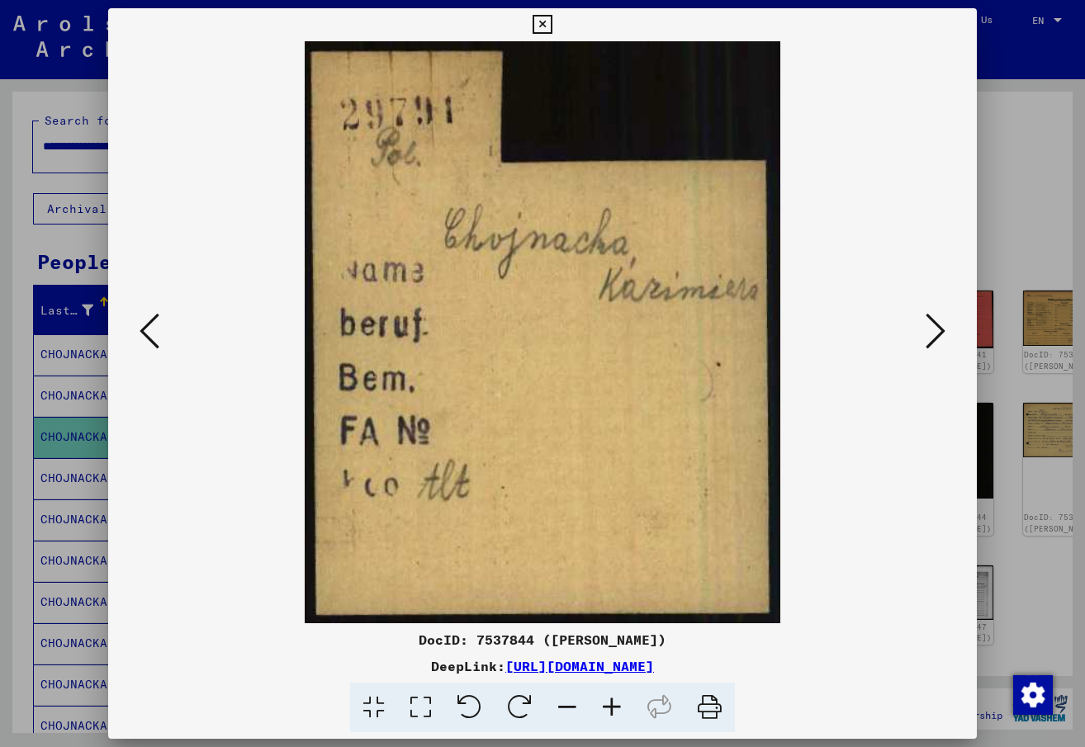
click at [932, 333] on icon at bounding box center [936, 331] width 20 height 40
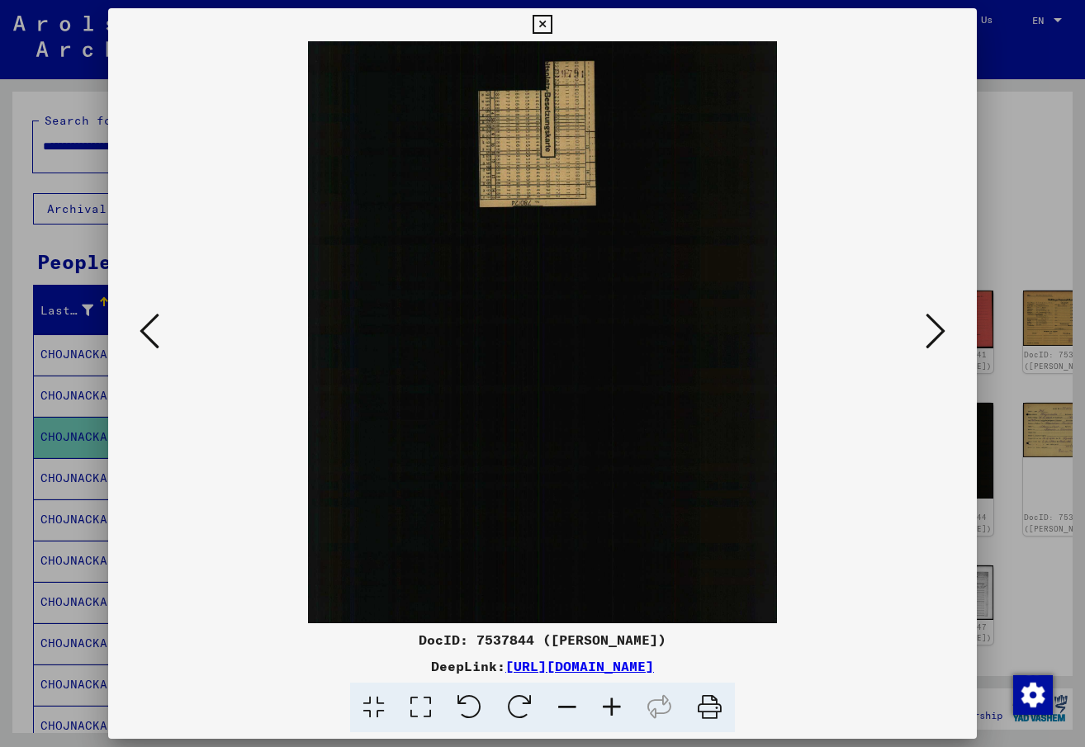
click at [931, 333] on icon at bounding box center [936, 331] width 20 height 40
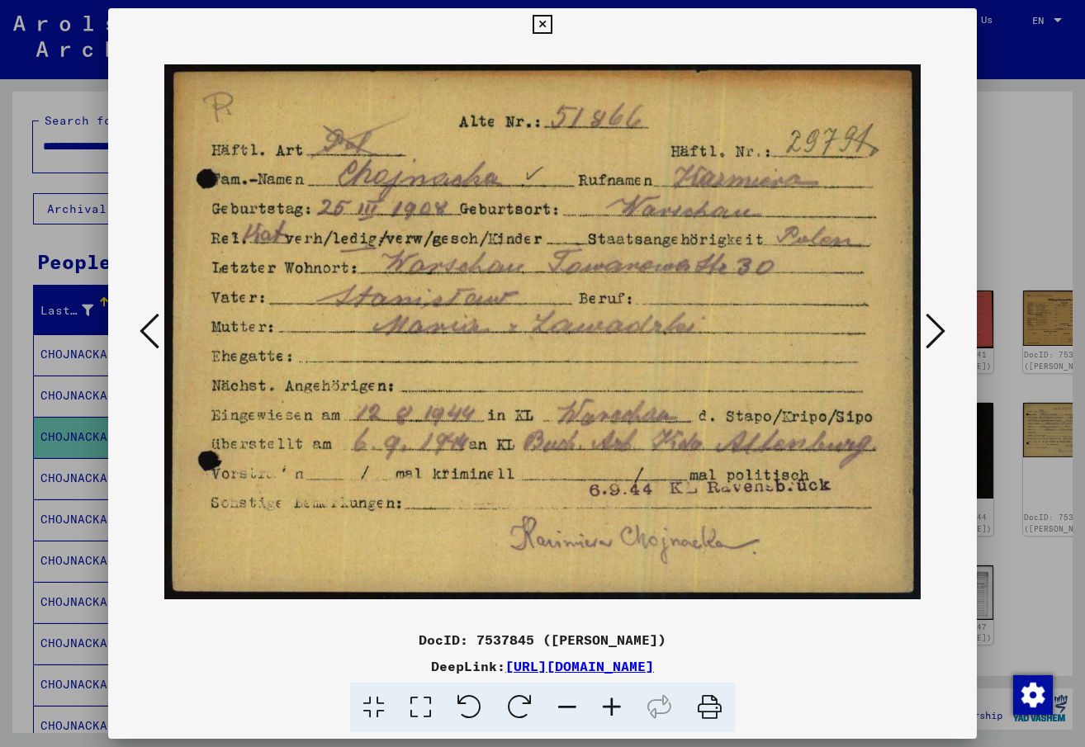
click at [936, 326] on icon at bounding box center [936, 331] width 20 height 40
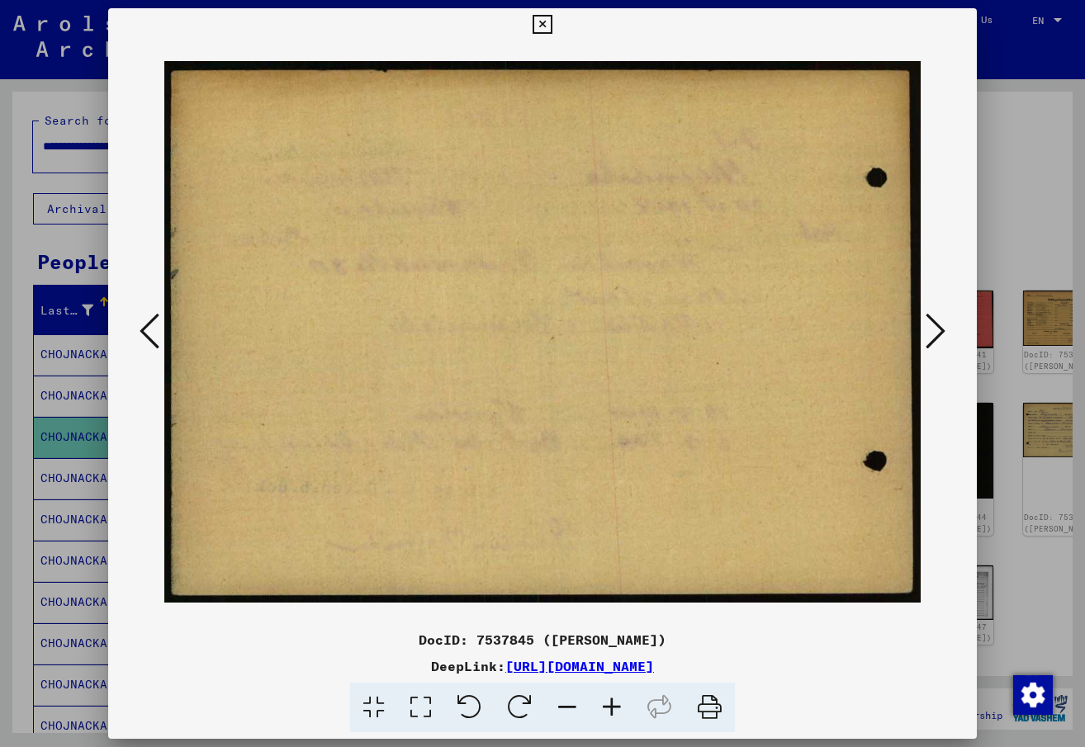
click at [936, 329] on icon at bounding box center [936, 331] width 20 height 40
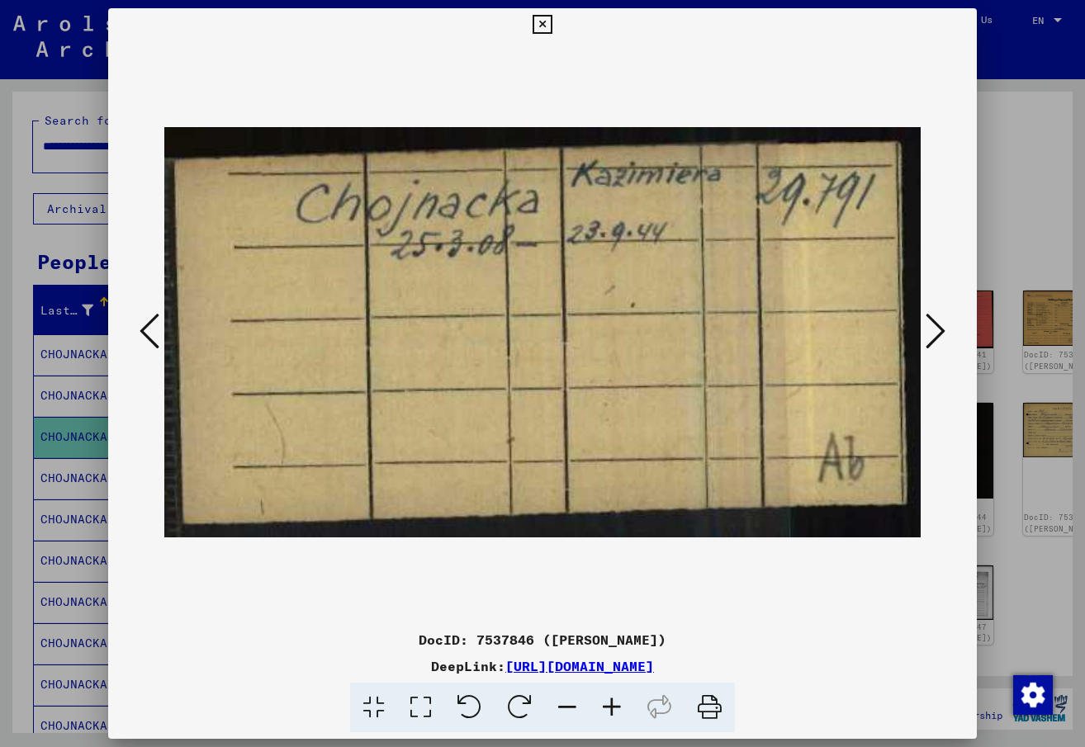
click at [934, 330] on icon at bounding box center [936, 331] width 20 height 40
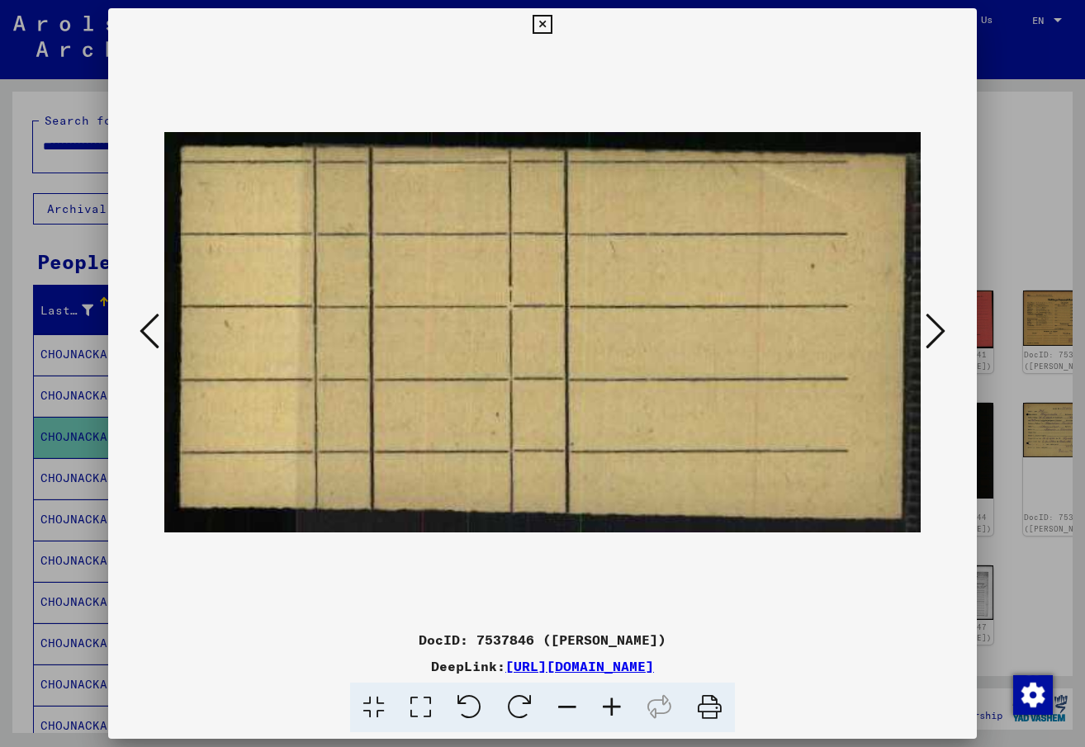
click at [934, 330] on icon at bounding box center [936, 331] width 20 height 40
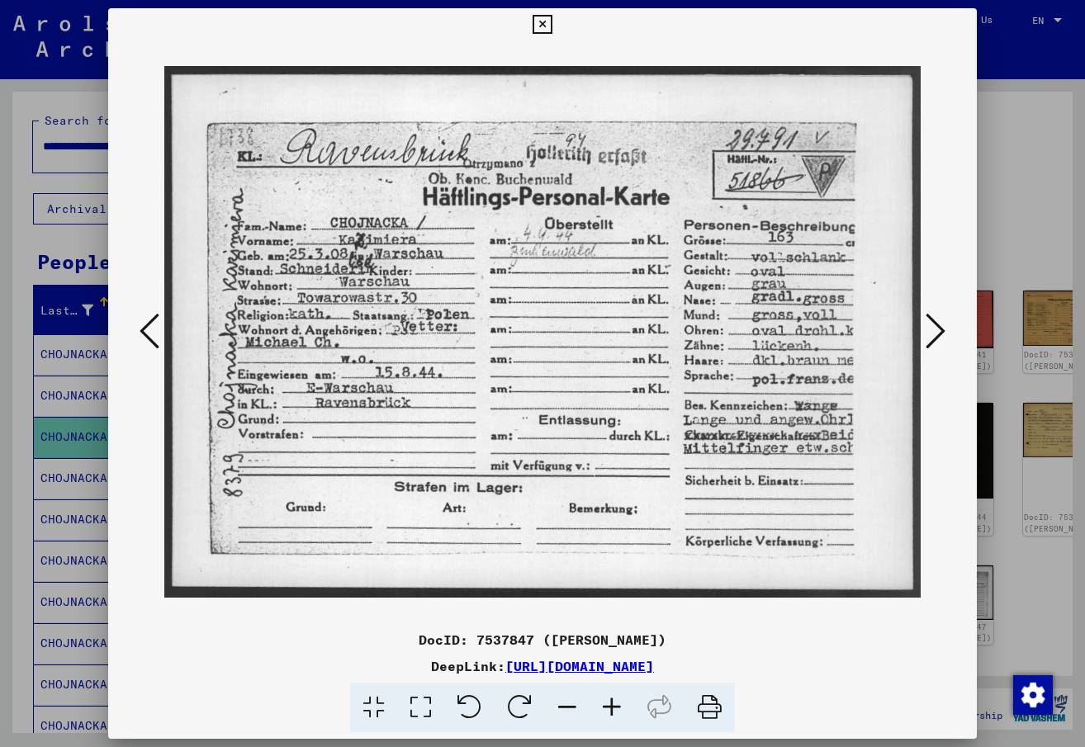
click at [924, 339] on button at bounding box center [936, 332] width 30 height 47
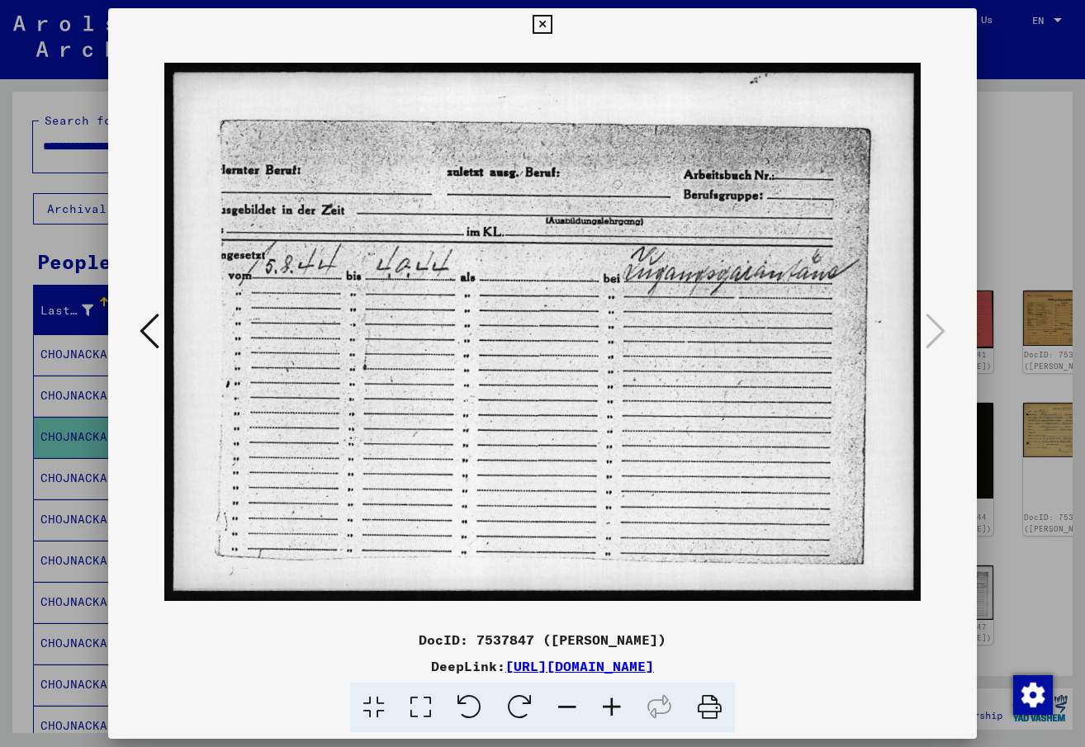
click at [541, 20] on icon at bounding box center [542, 25] width 19 height 20
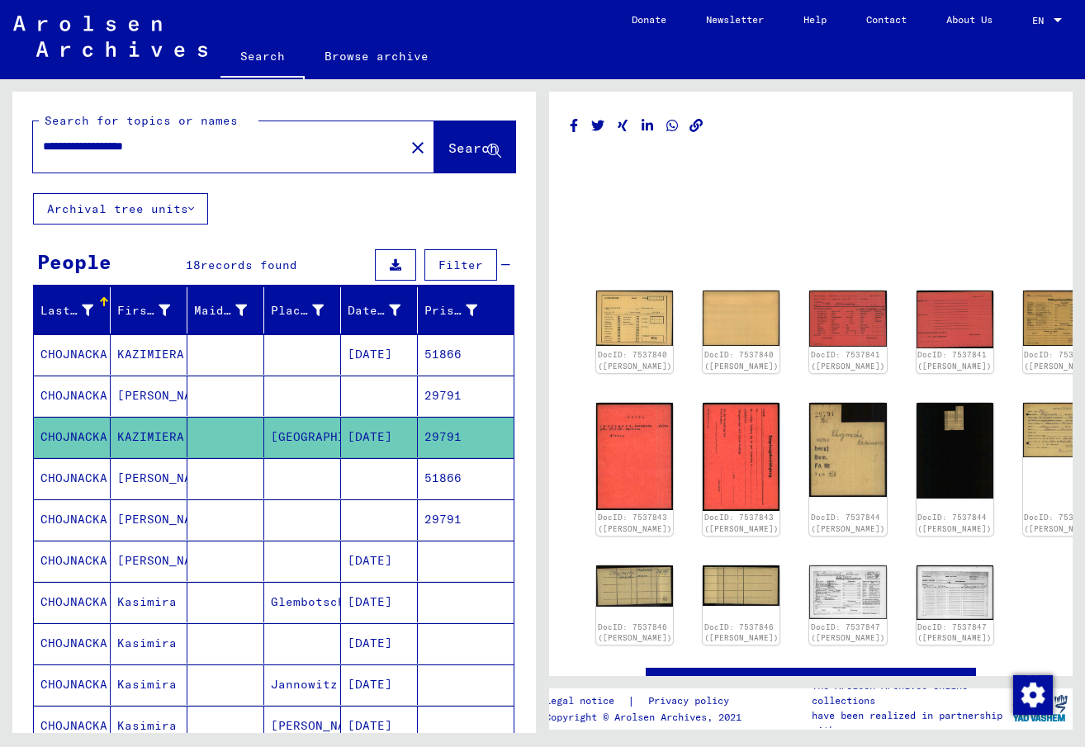
click at [437, 477] on mat-cell "51866" at bounding box center [466, 478] width 96 height 40
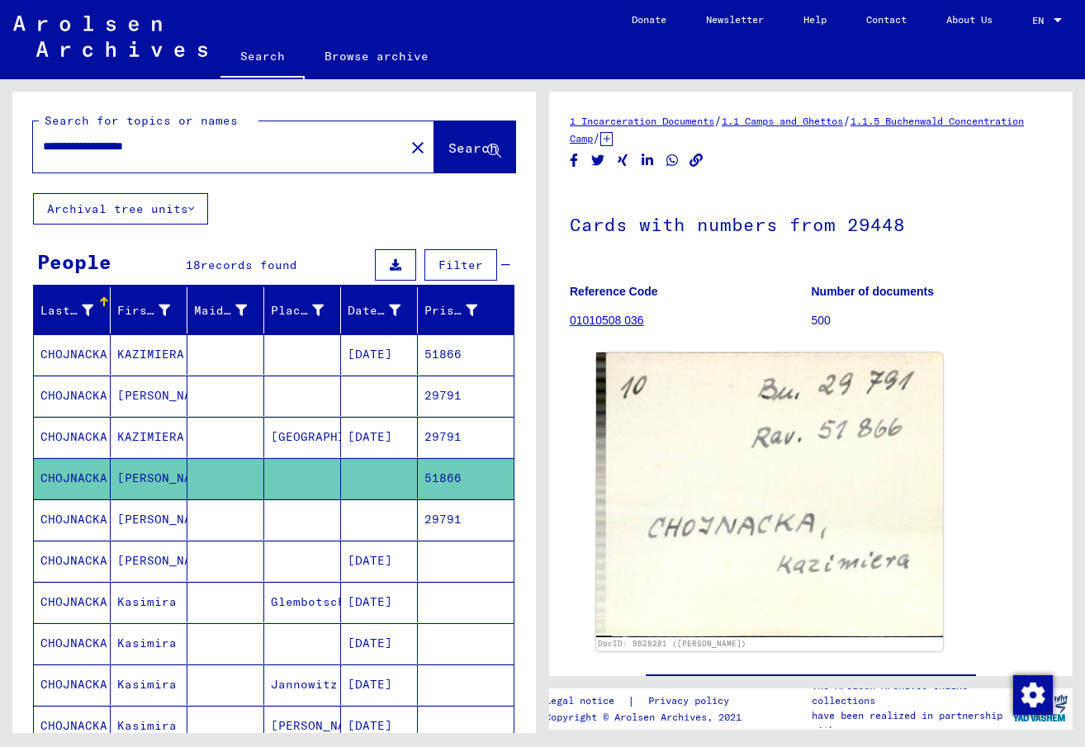
click at [430, 517] on mat-cell "29791" at bounding box center [466, 520] width 96 height 40
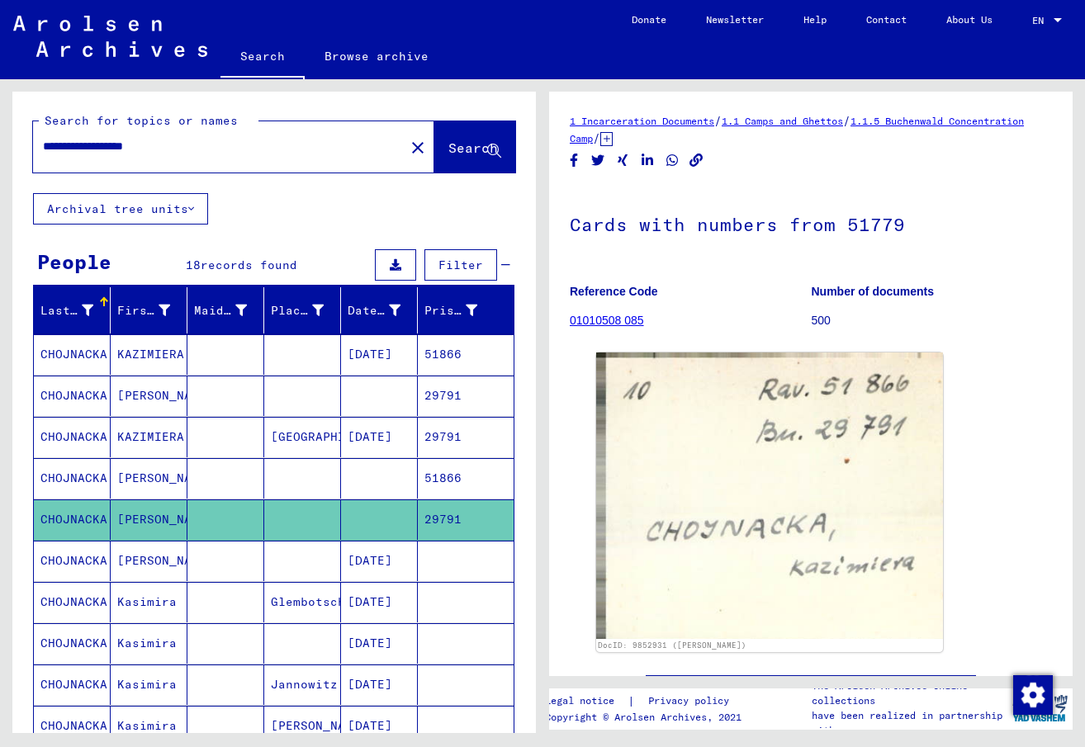
click at [439, 474] on mat-cell "51866" at bounding box center [466, 478] width 96 height 40
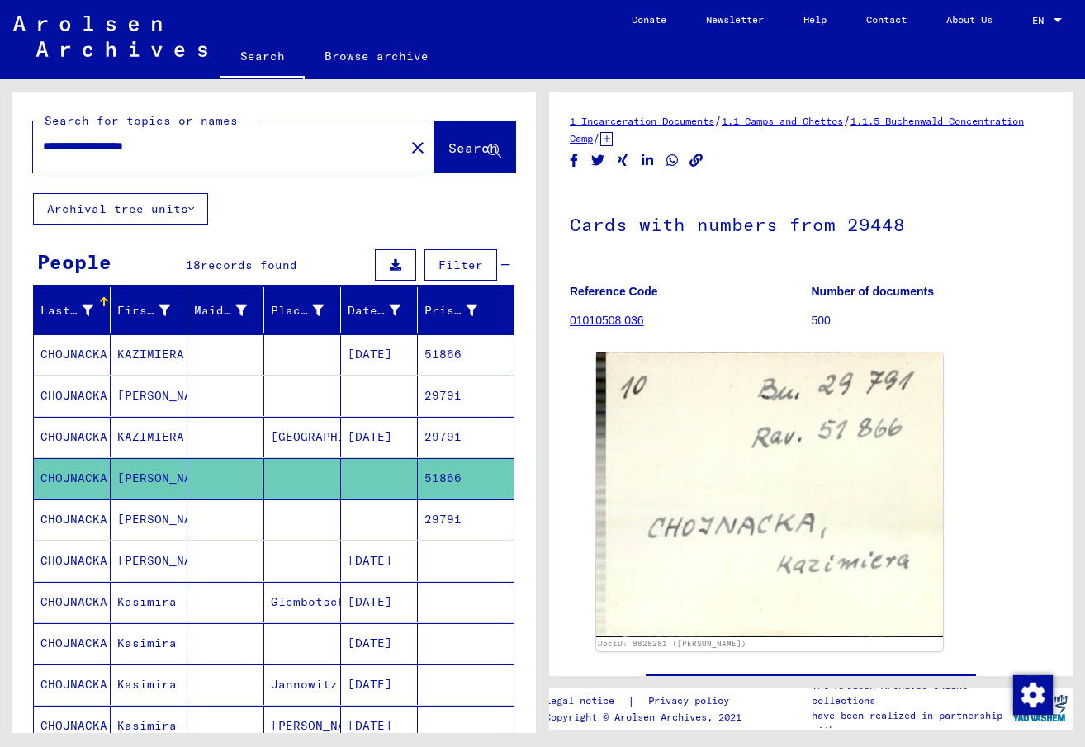
click at [442, 514] on mat-cell "29791" at bounding box center [466, 520] width 96 height 40
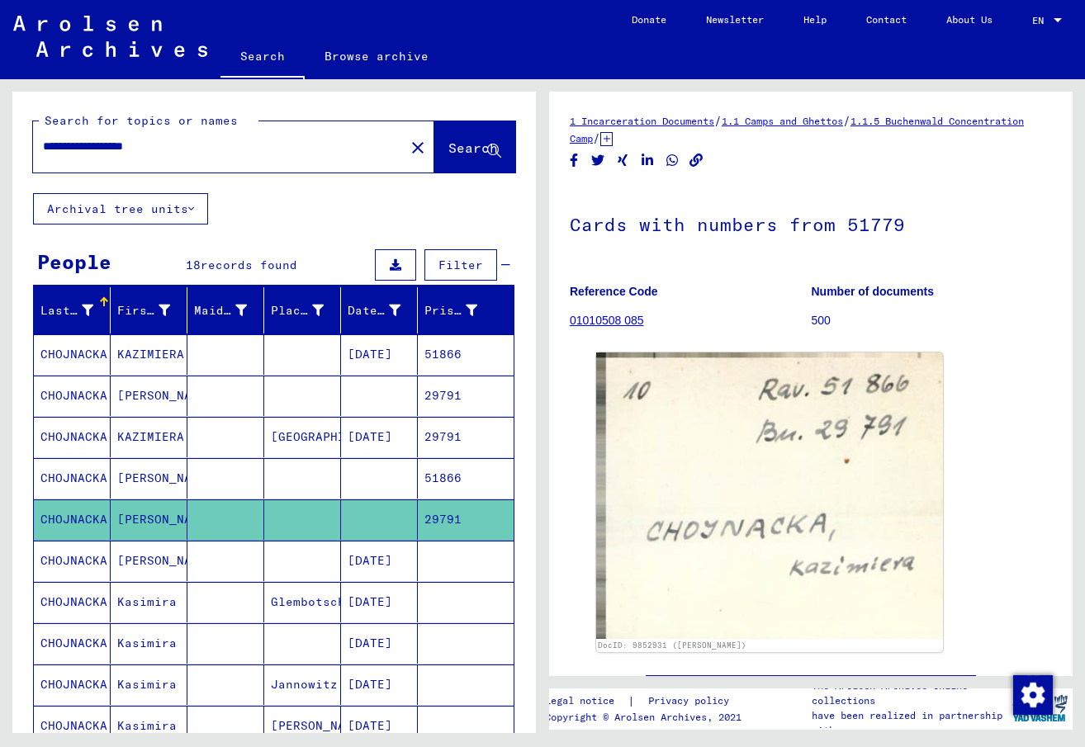
click at [614, 313] on figure "Reference Code 01010508 085" at bounding box center [690, 309] width 241 height 74
click at [614, 316] on link "01010508 085" at bounding box center [607, 320] width 74 height 13
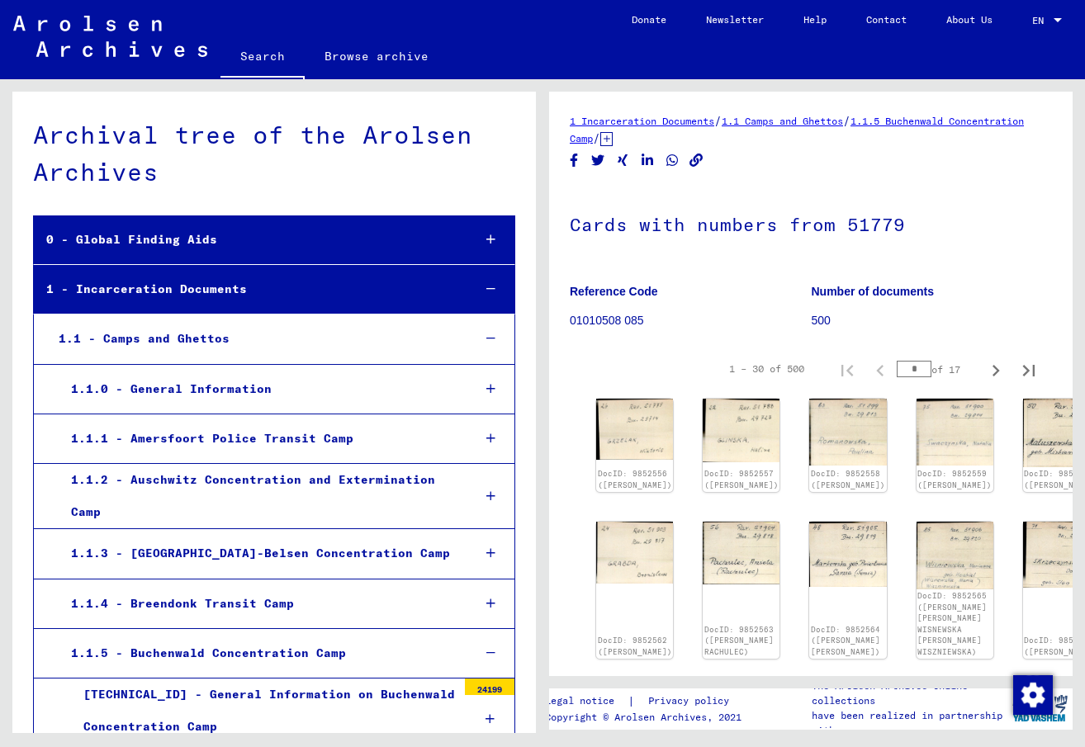
scroll to position [7425, 0]
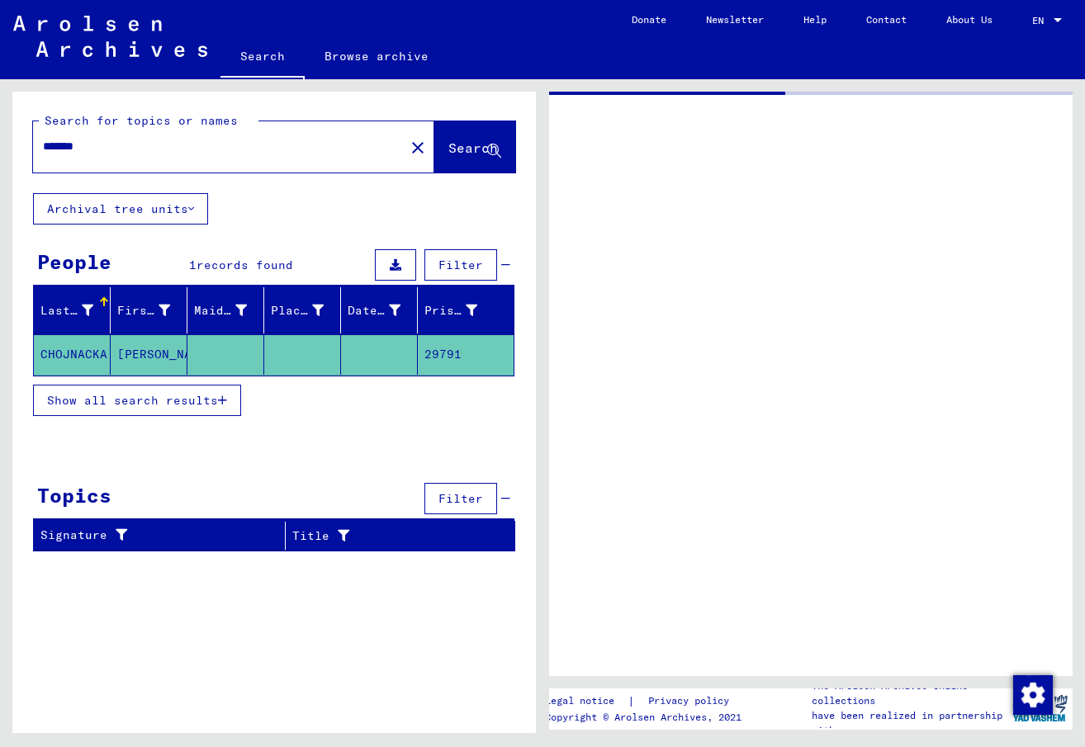
type input "**********"
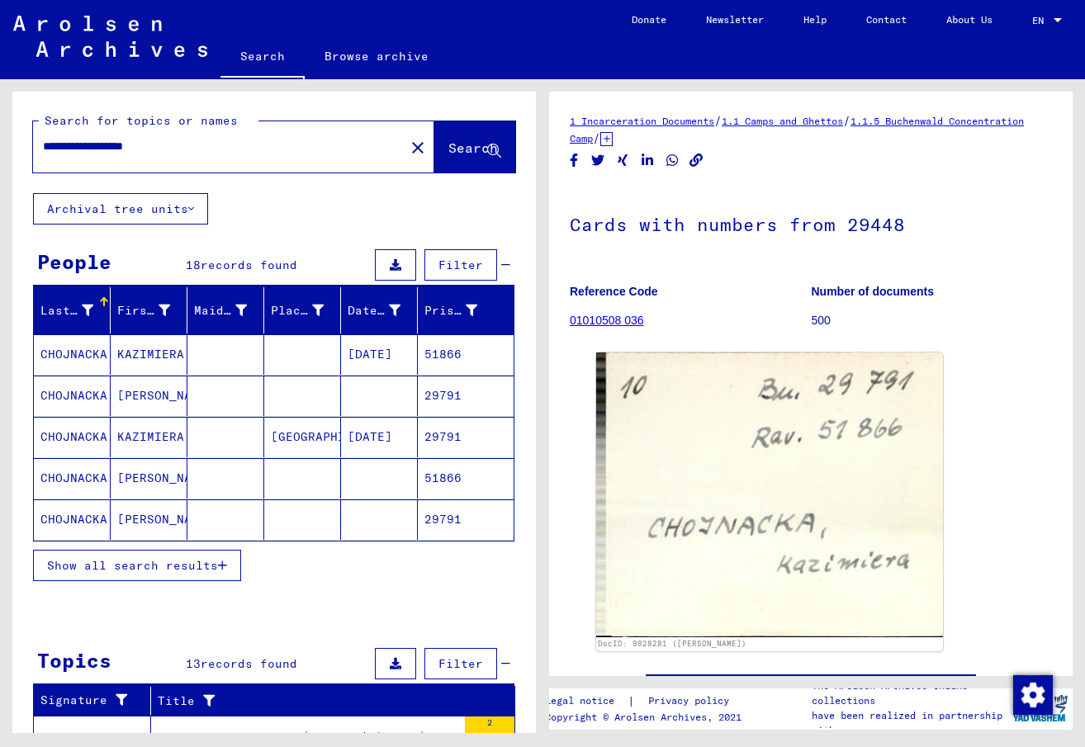
click at [233, 262] on span "records found" at bounding box center [249, 265] width 97 height 15
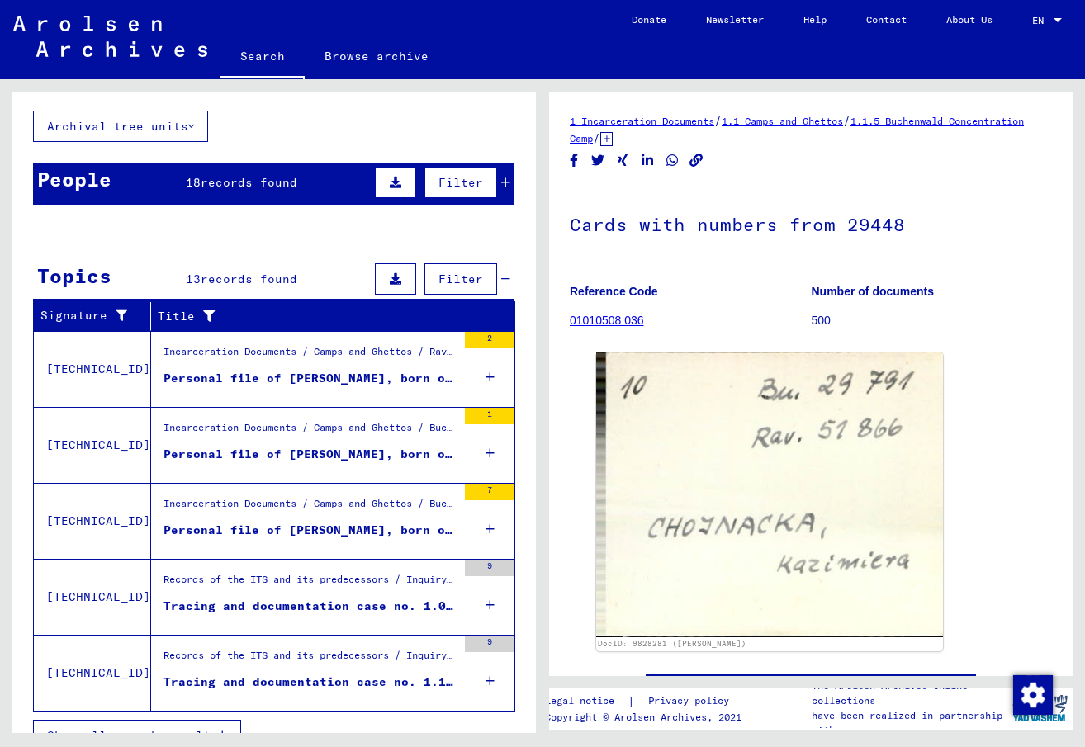
scroll to position [109, 0]
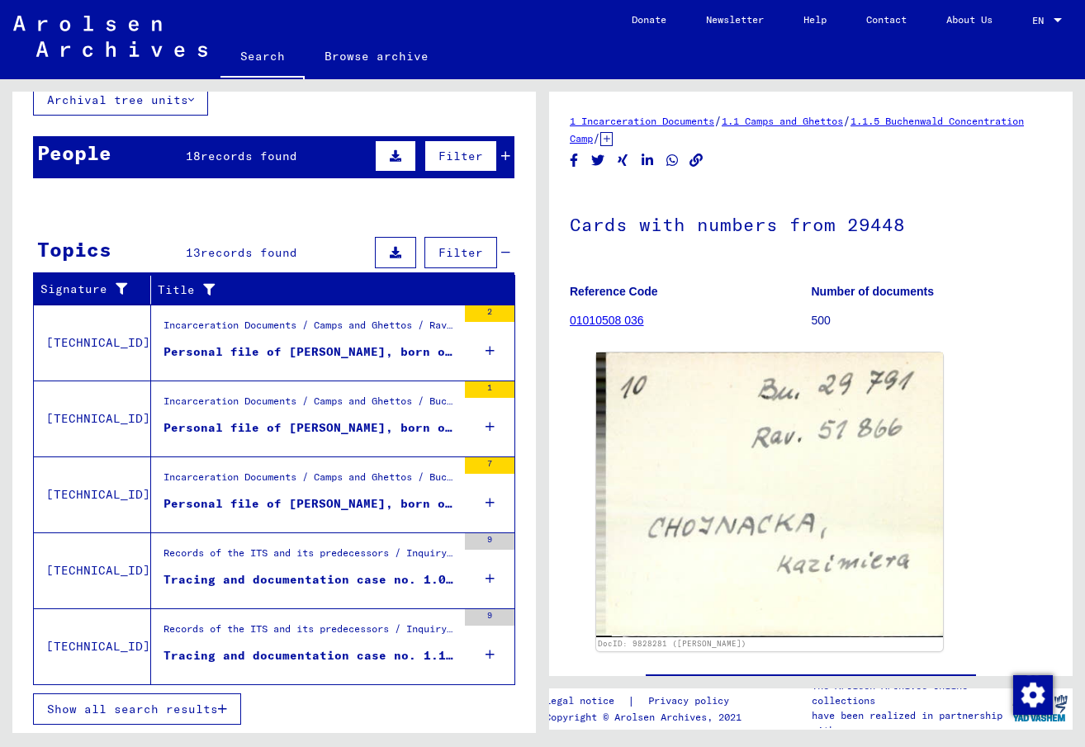
click at [262, 577] on div "Tracing and documentation case no. 1.053.329 for [PERSON_NAME] born [DEMOGRAPHI…" at bounding box center [310, 579] width 293 height 17
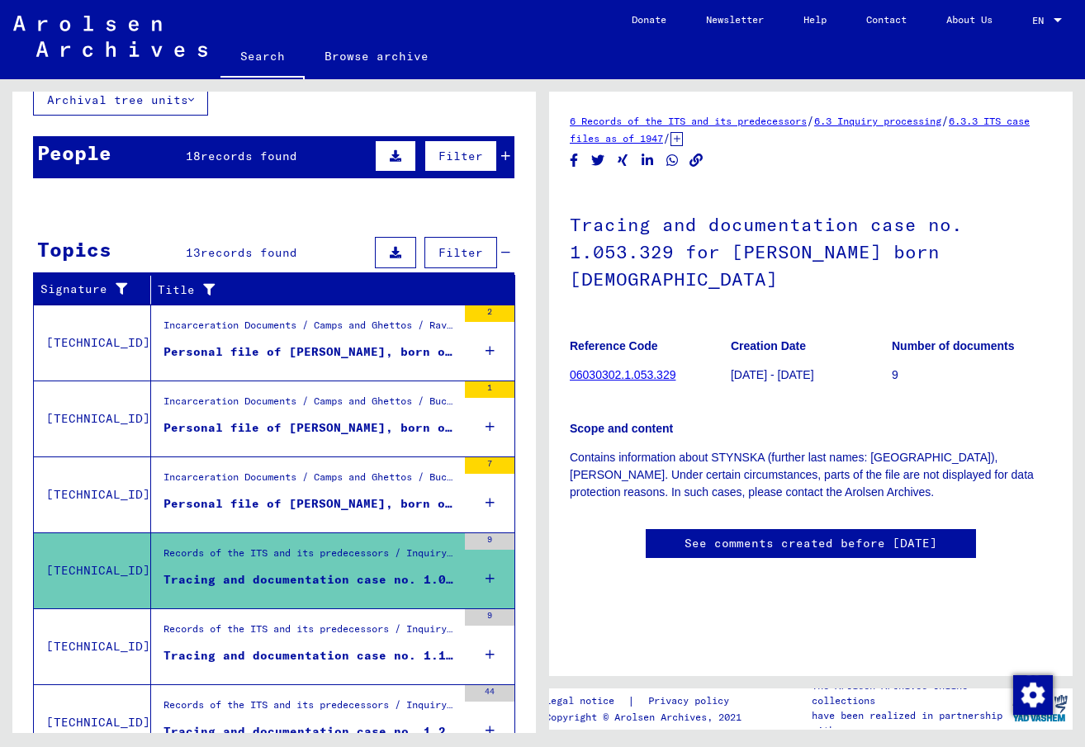
click at [644, 117] on link "6 Records of the ITS and its predecessors" at bounding box center [688, 121] width 237 height 12
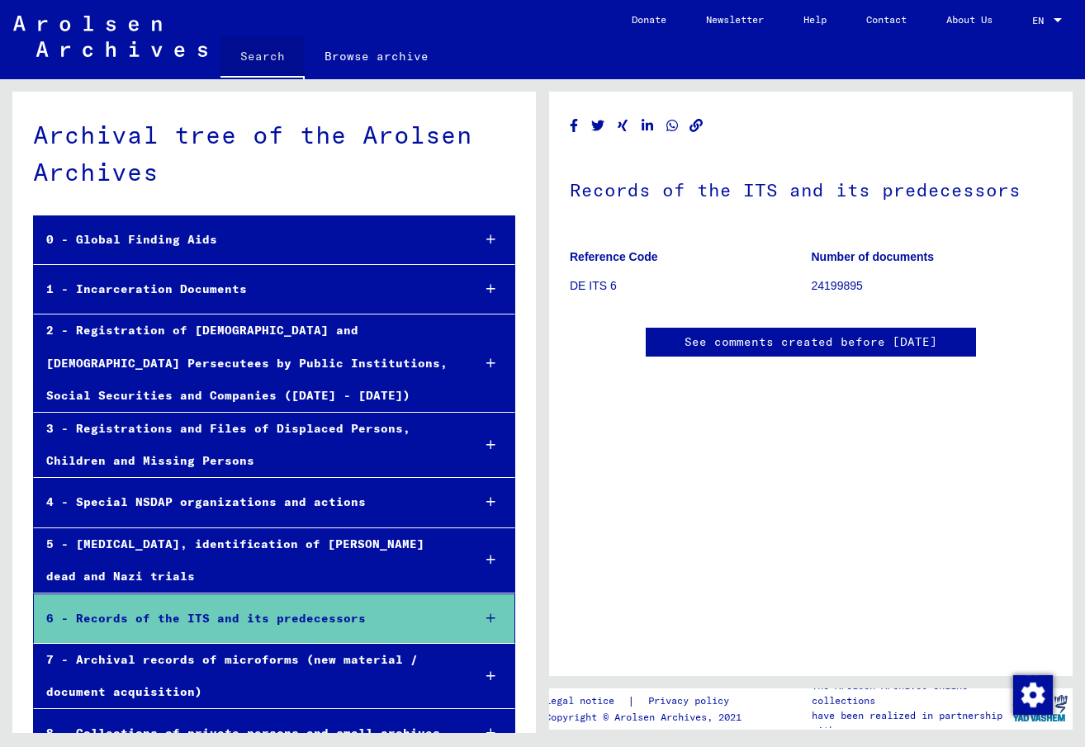
click at [256, 54] on link "Search" at bounding box center [262, 57] width 84 height 43
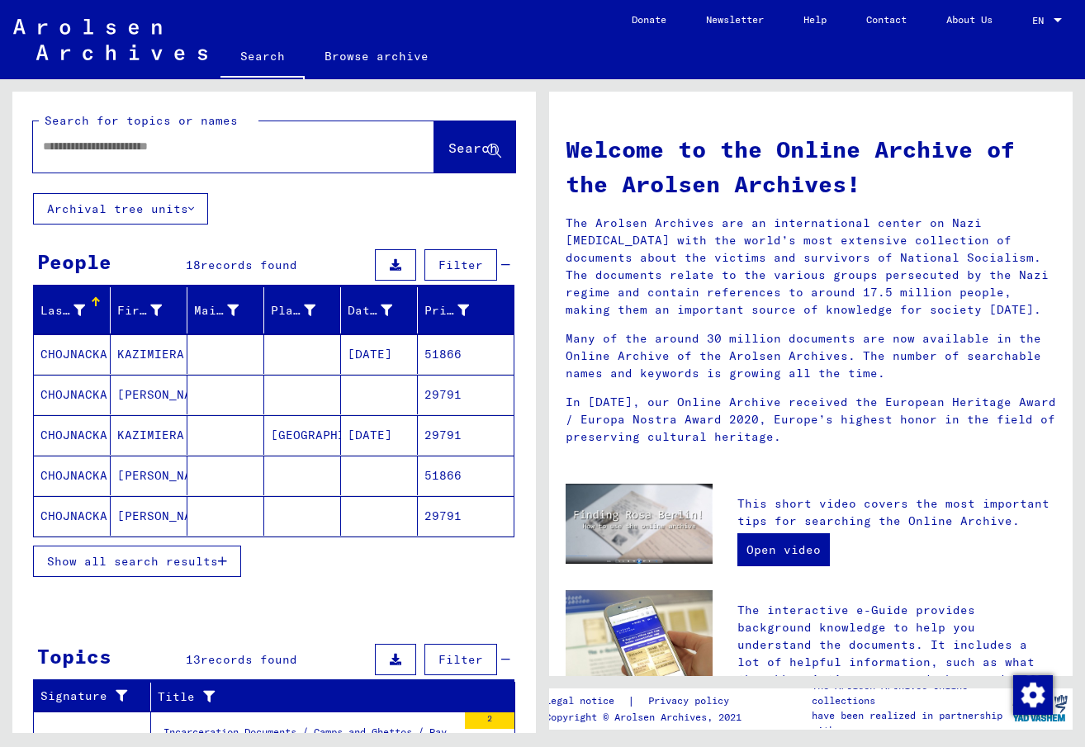
click at [114, 145] on input "text" at bounding box center [214, 146] width 342 height 17
click at [160, 555] on span "Show all search results" at bounding box center [132, 561] width 171 height 15
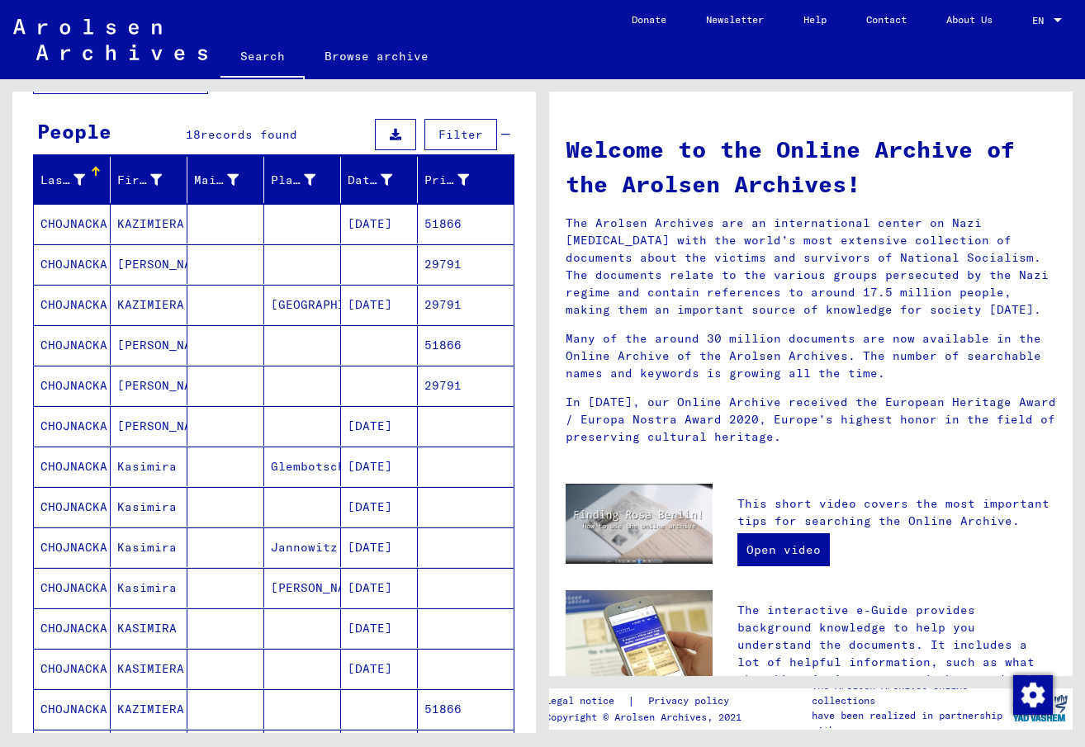
scroll to position [165, 0]
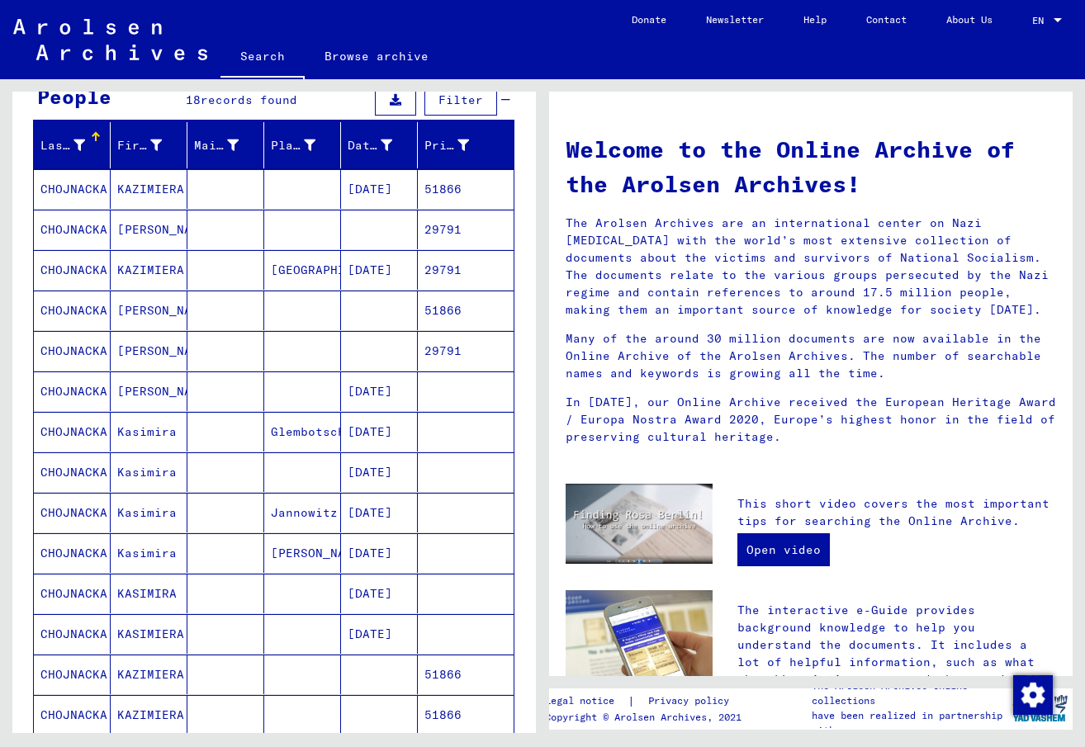
click at [385, 387] on mat-cell "[DATE]" at bounding box center [379, 392] width 77 height 40
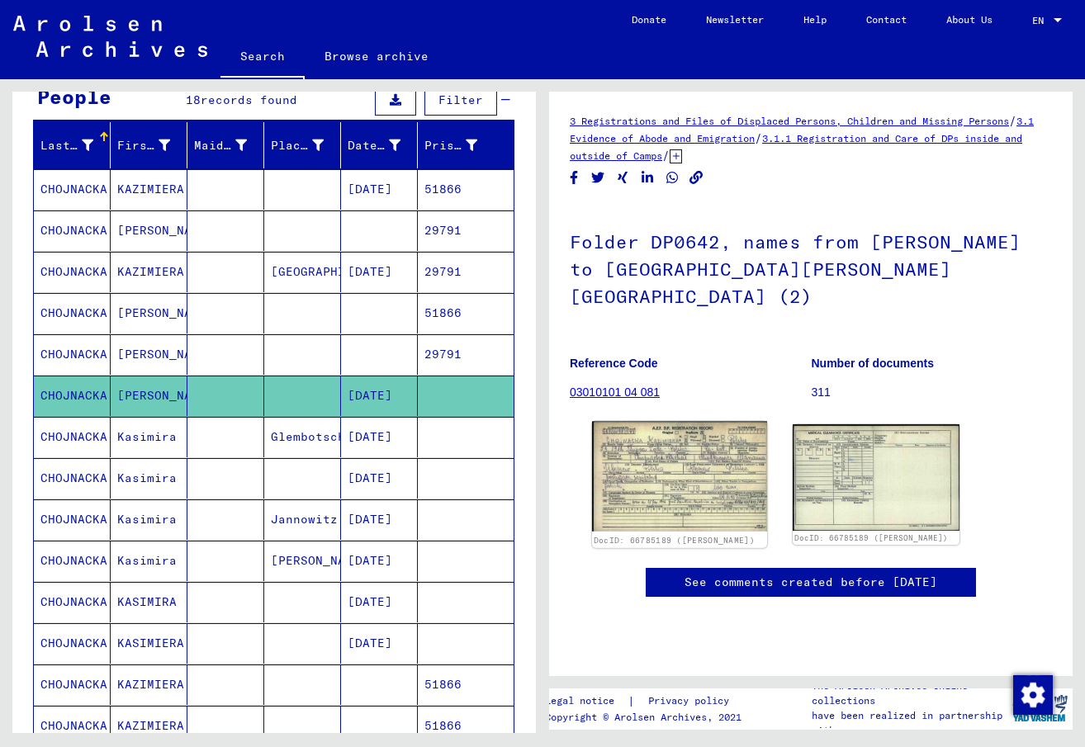
click at [671, 439] on img at bounding box center [679, 477] width 175 height 110
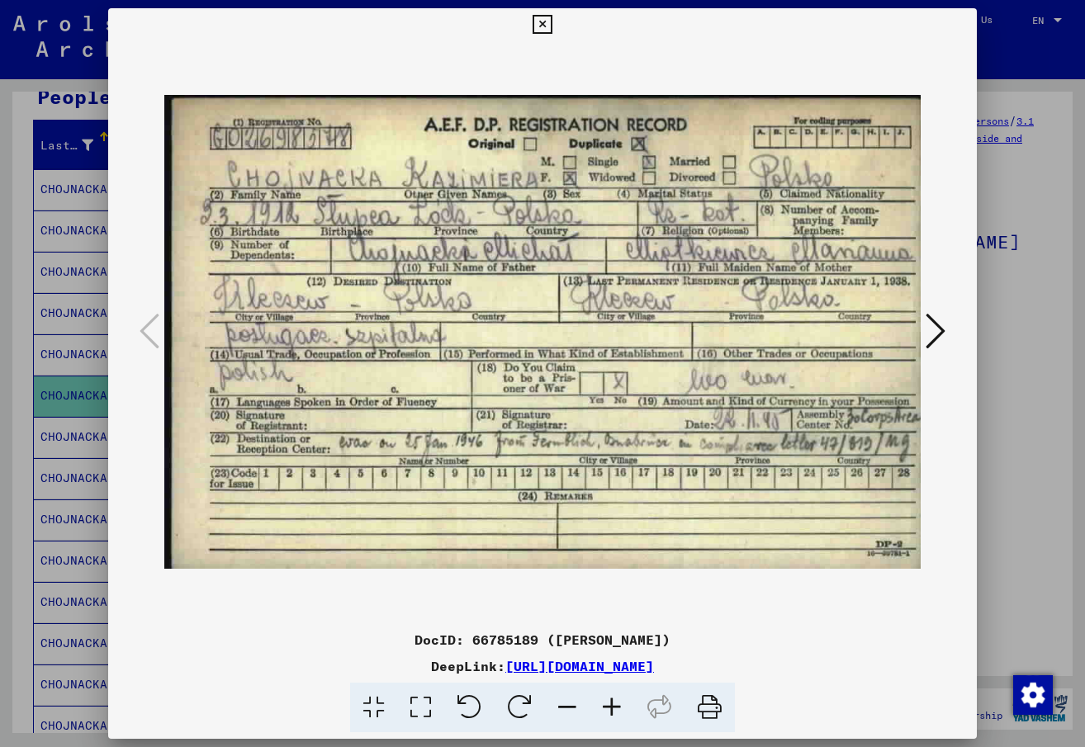
click at [937, 327] on icon at bounding box center [936, 331] width 20 height 40
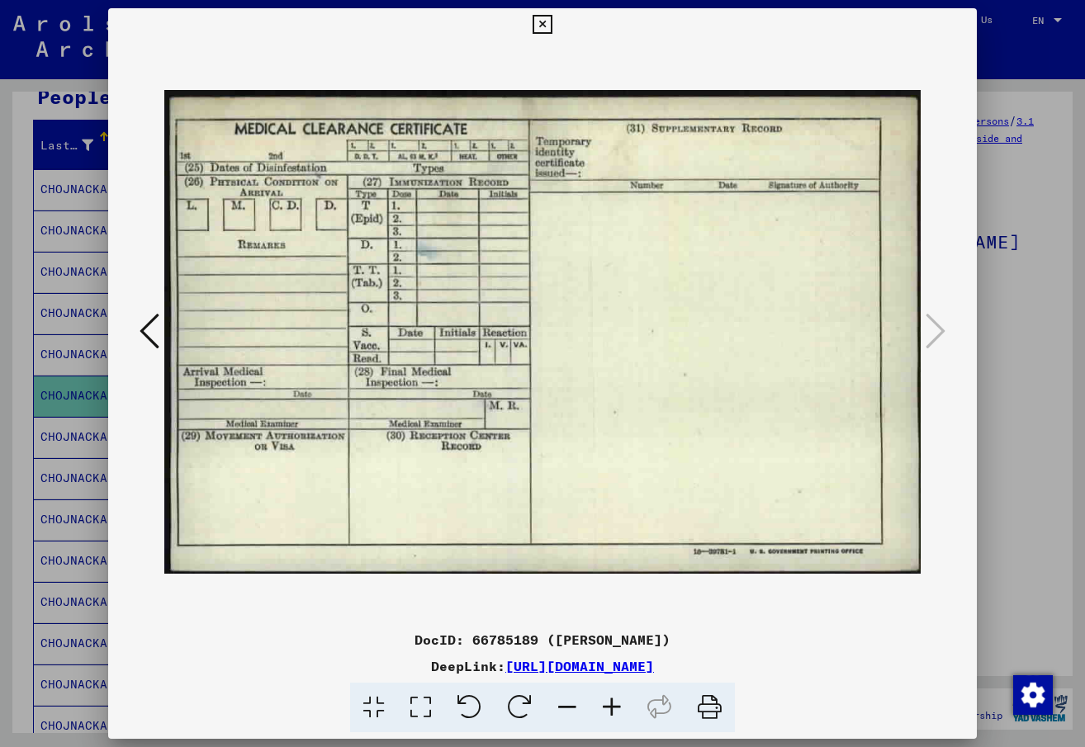
click at [140, 329] on icon at bounding box center [150, 331] width 20 height 40
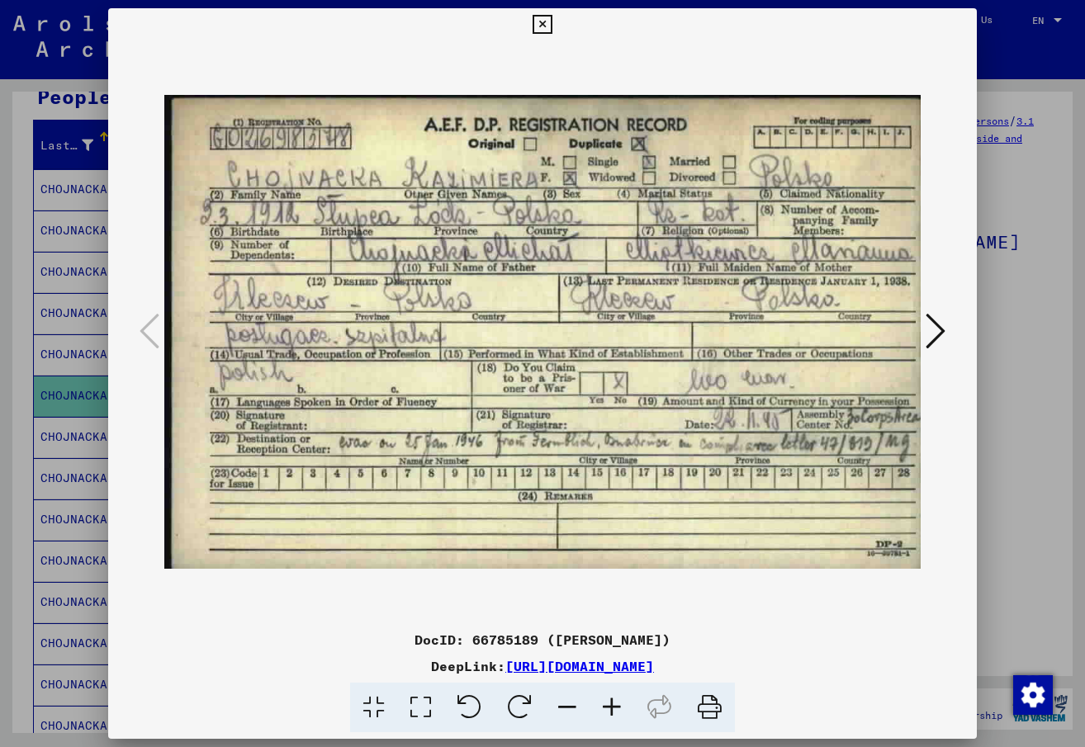
click at [543, 19] on icon at bounding box center [542, 25] width 19 height 20
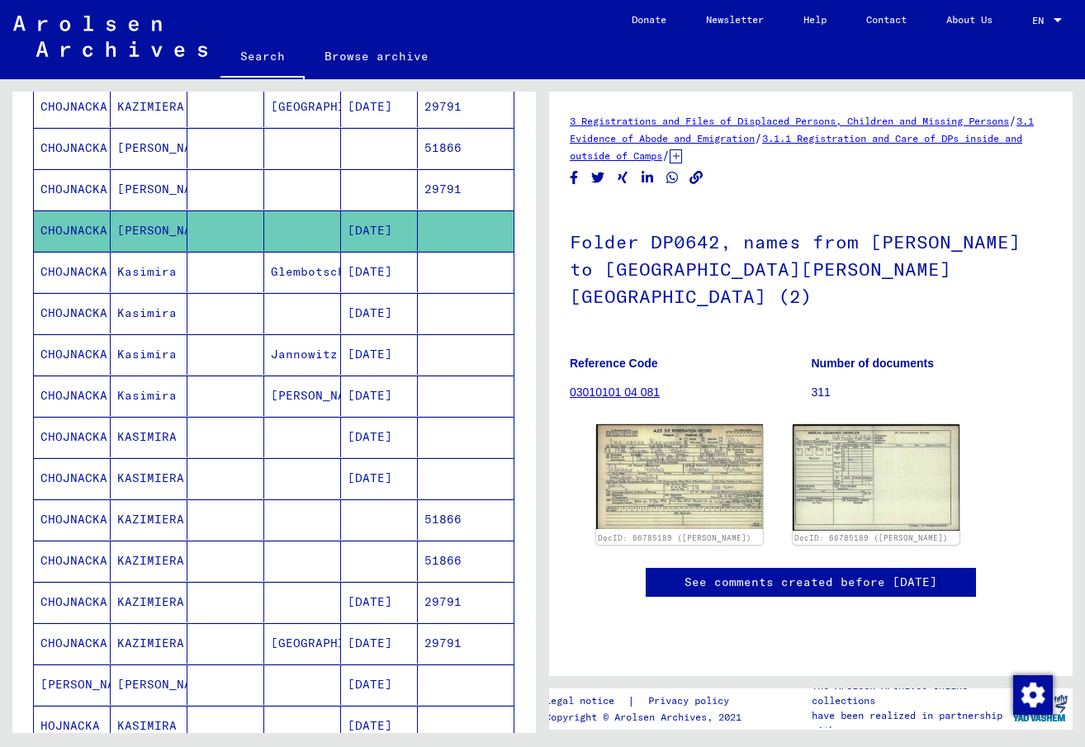
scroll to position [413, 0]
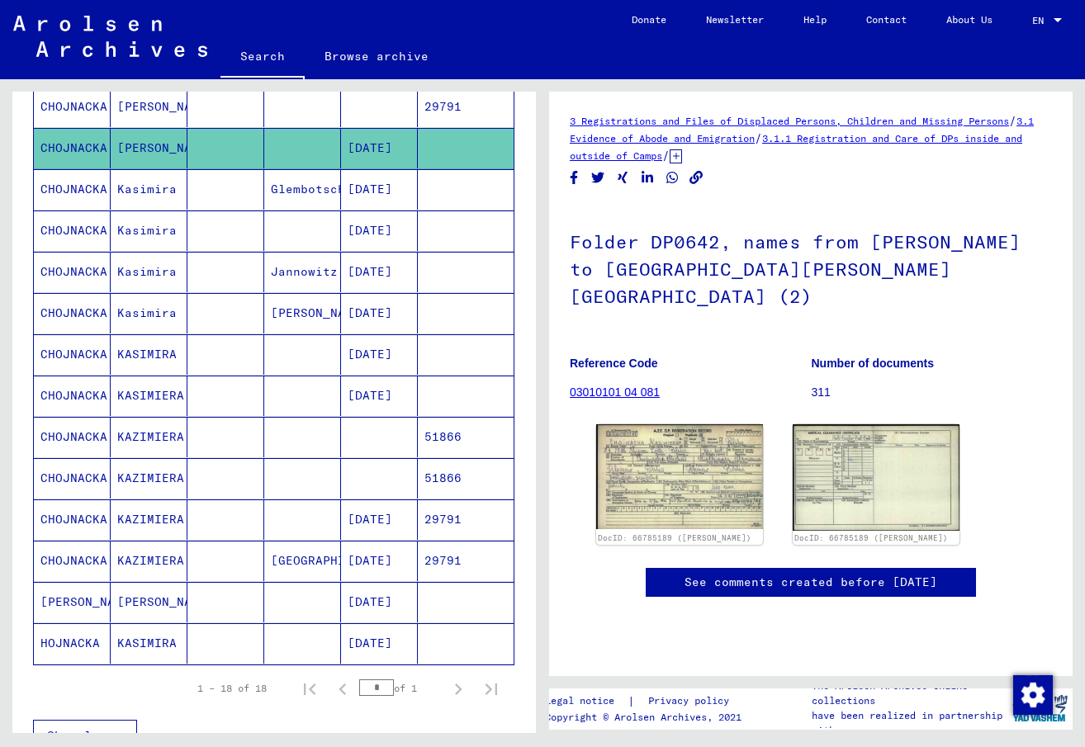
click at [437, 556] on mat-cell "29791" at bounding box center [466, 561] width 96 height 40
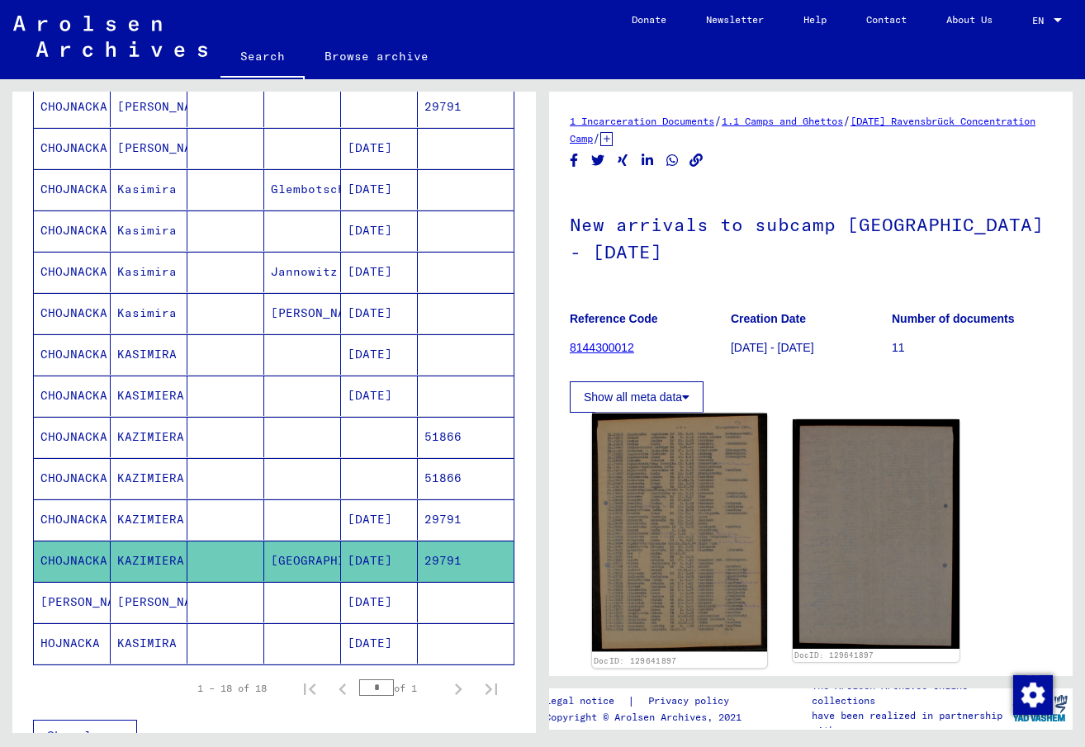
click at [685, 501] on img at bounding box center [679, 533] width 175 height 239
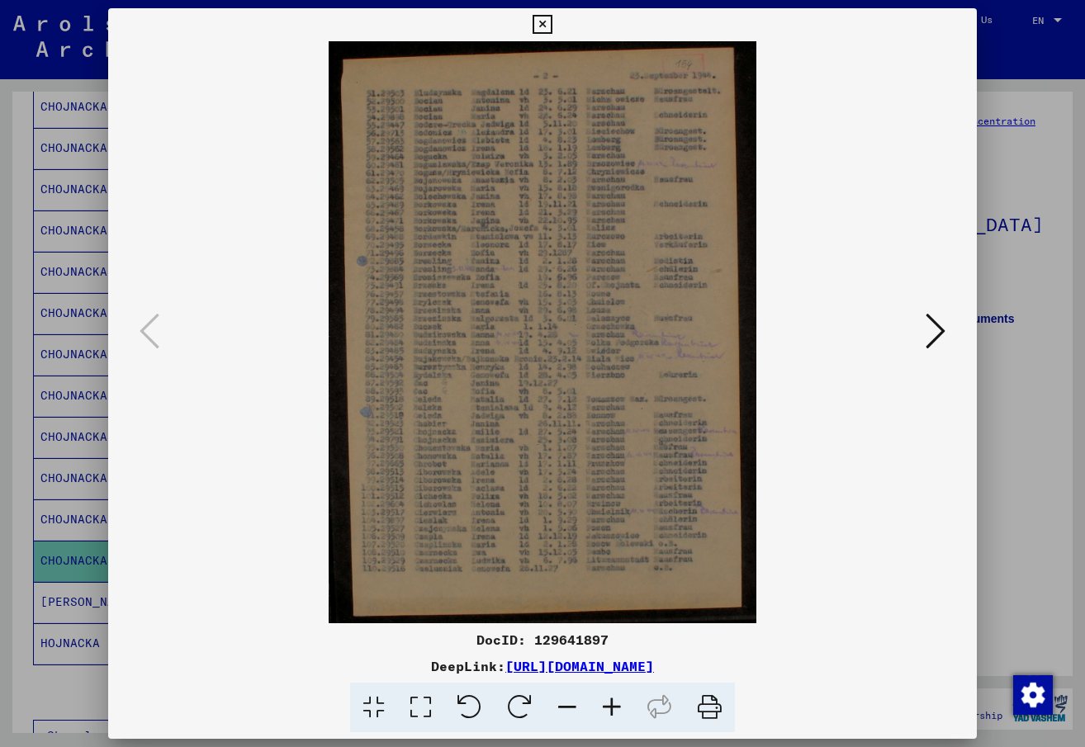
click at [941, 324] on icon at bounding box center [936, 331] width 20 height 40
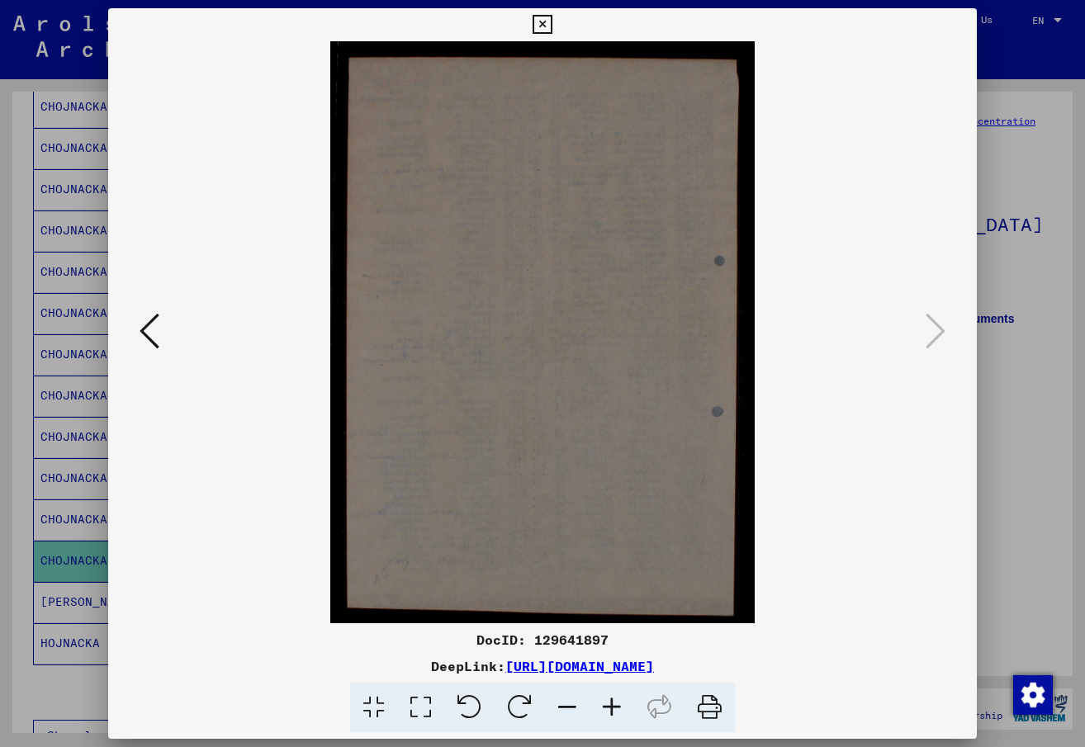
click at [145, 325] on icon at bounding box center [150, 331] width 20 height 40
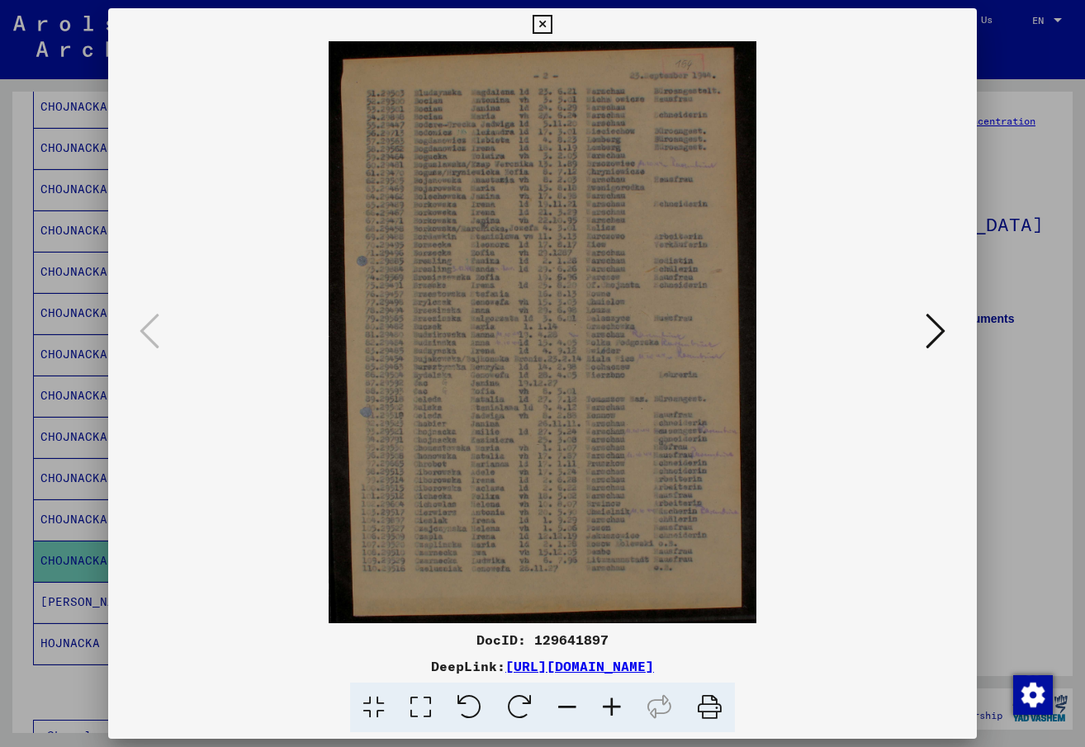
click at [539, 16] on icon at bounding box center [542, 25] width 19 height 20
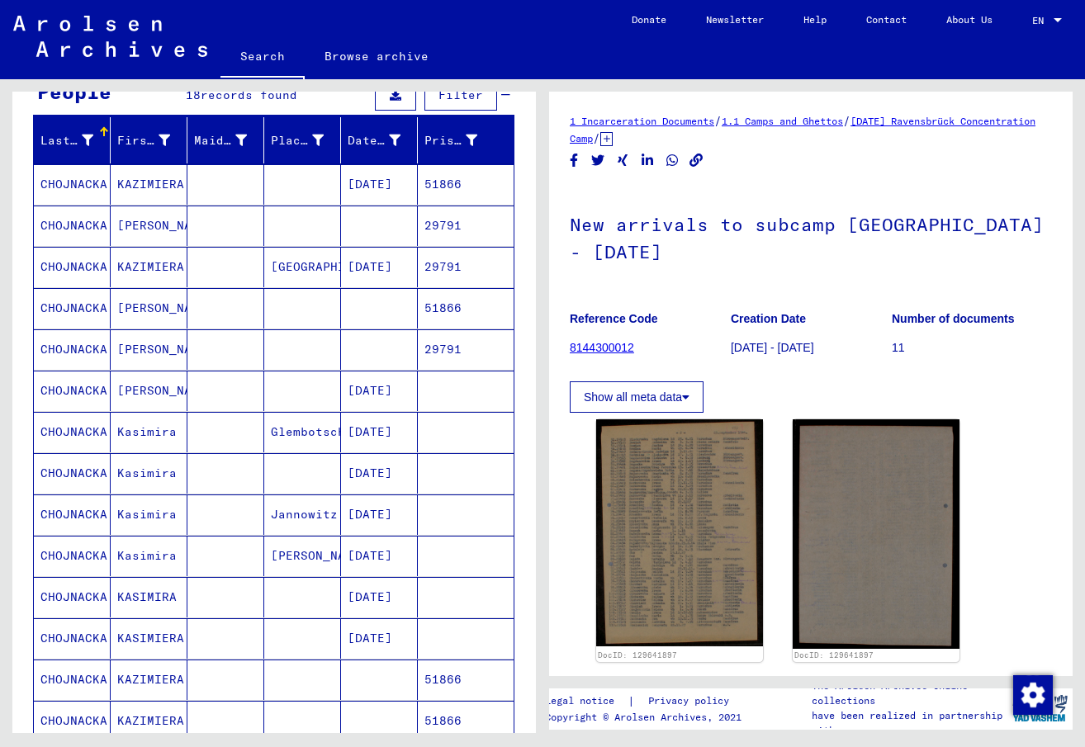
scroll to position [165, 0]
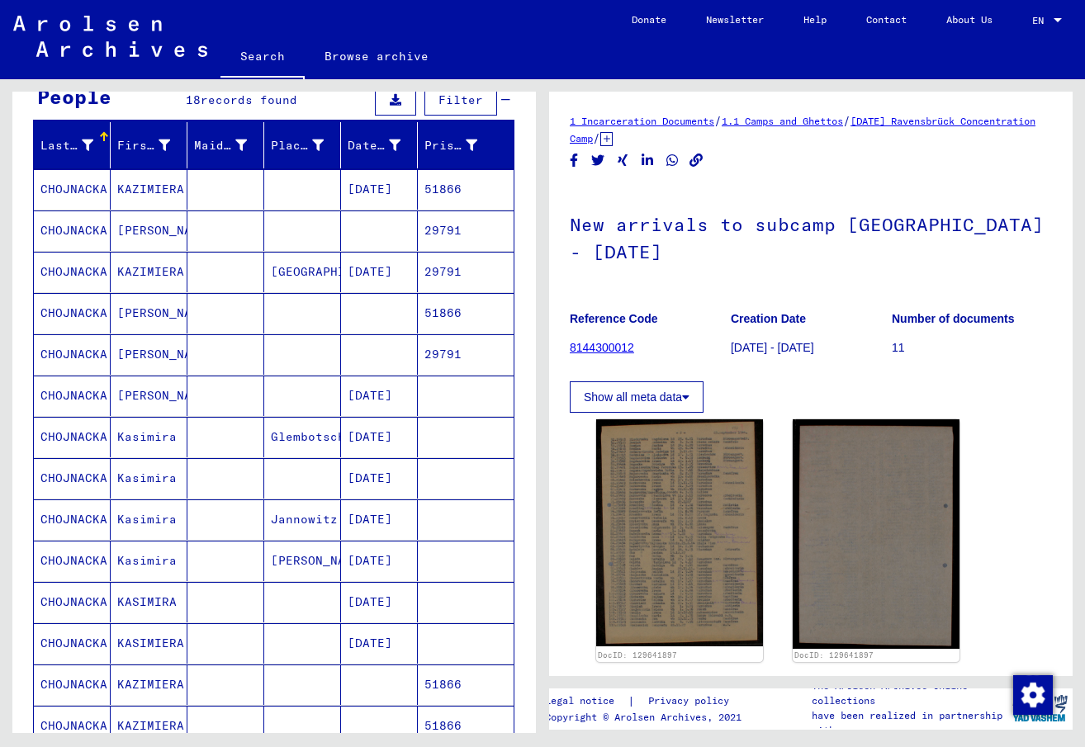
click at [67, 391] on mat-cell "CHOJNACKA" at bounding box center [72, 396] width 77 height 40
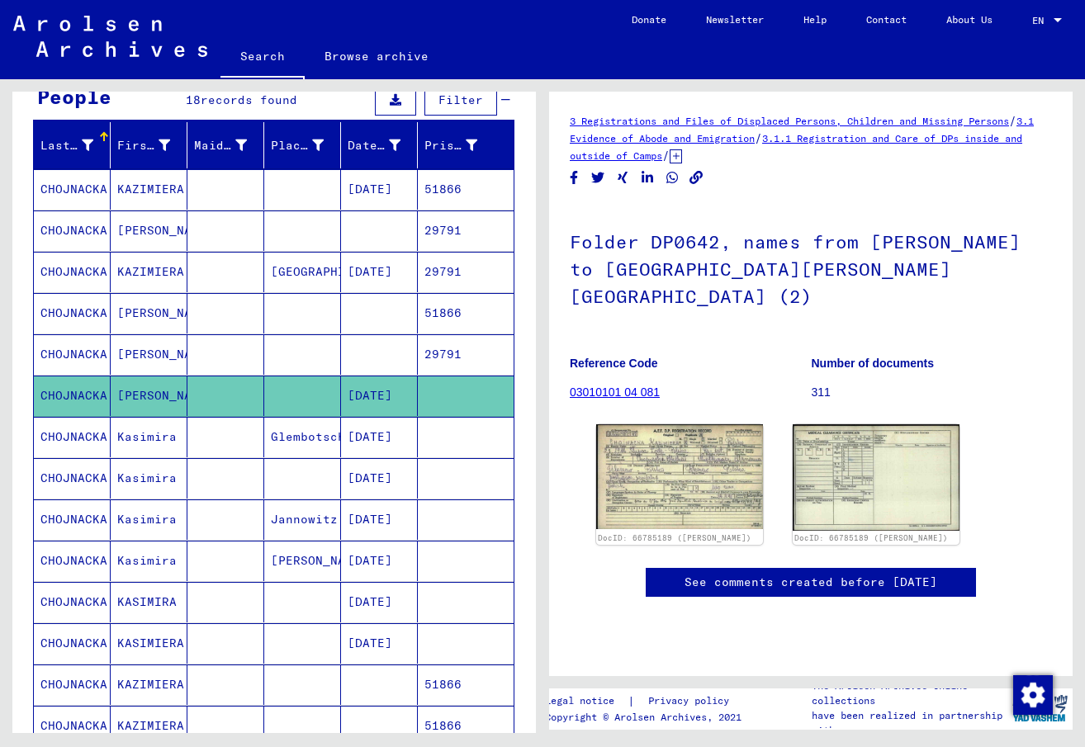
click at [72, 434] on mat-cell "CHOJNACKA" at bounding box center [72, 437] width 77 height 40
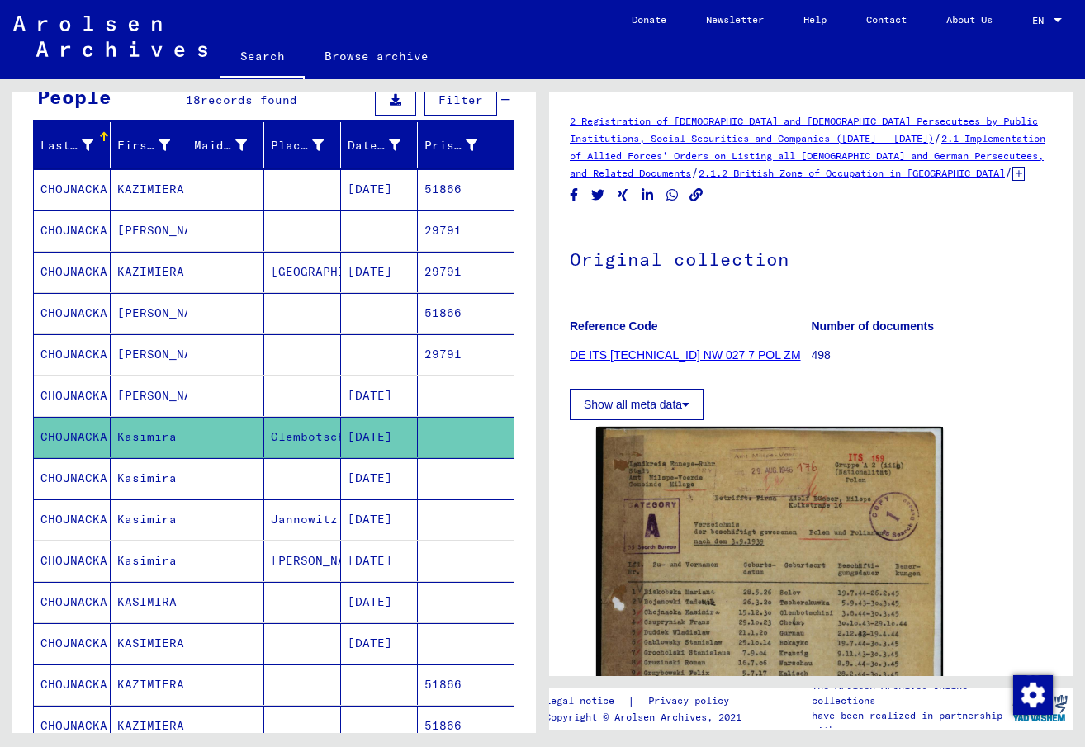
click at [74, 479] on mat-cell "CHOJNACKA" at bounding box center [72, 478] width 77 height 40
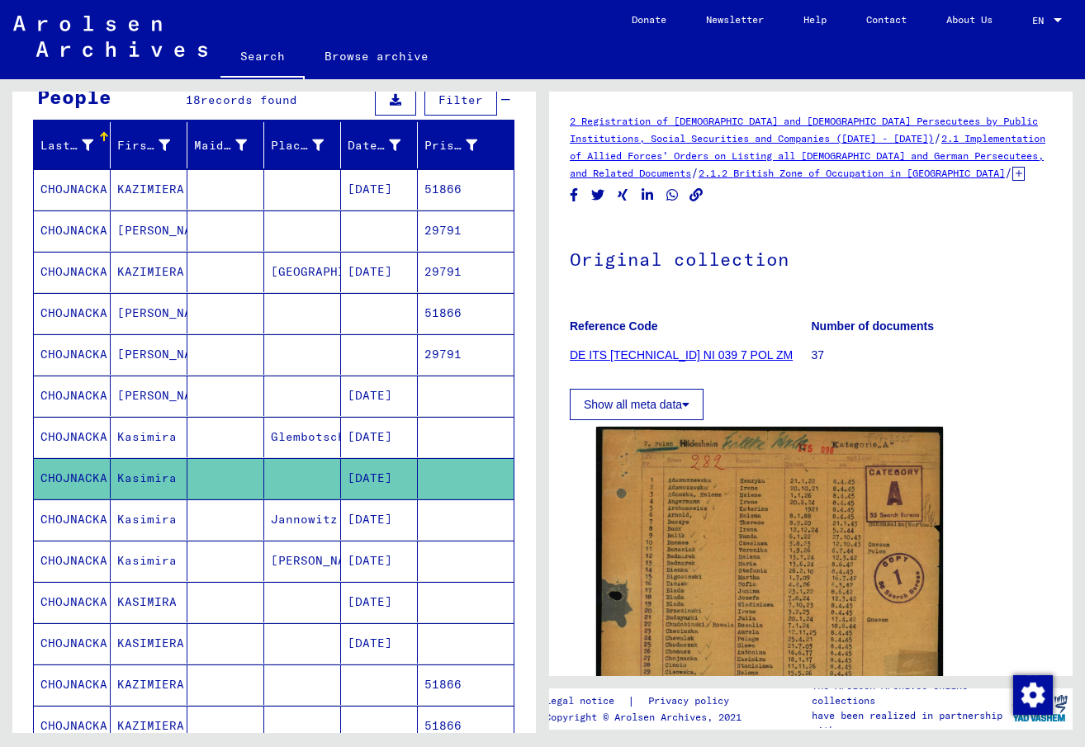
click at [75, 514] on mat-cell "CHOJNACKA" at bounding box center [72, 520] width 77 height 40
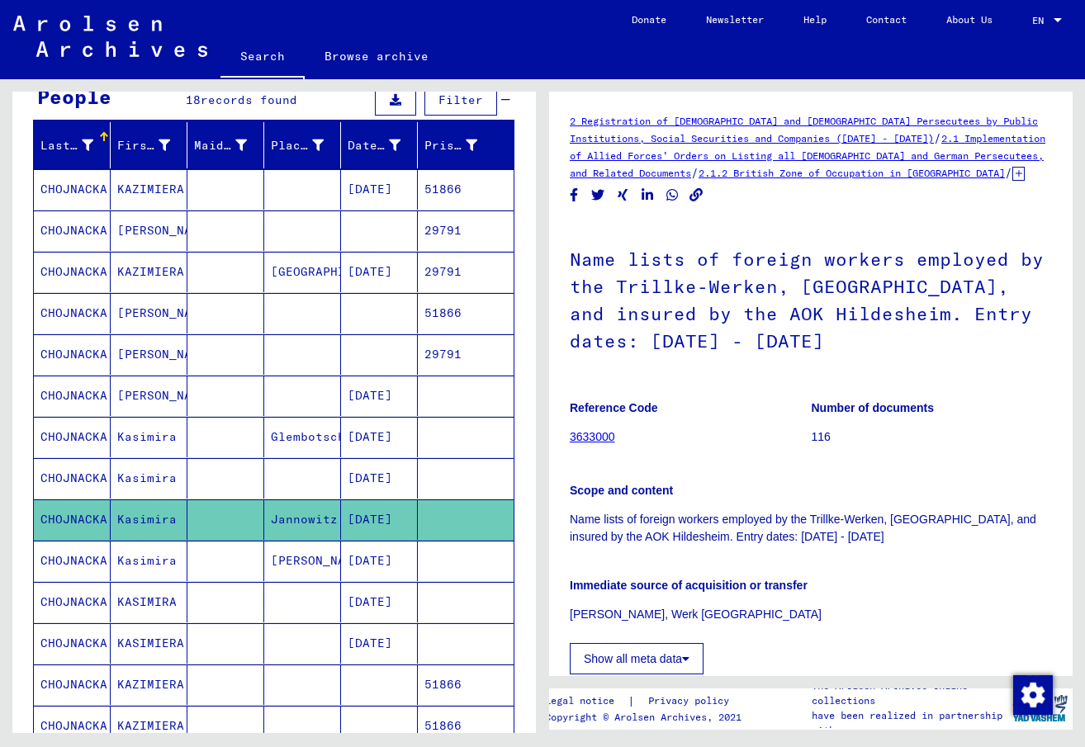
click at [80, 554] on mat-cell "CHOJNACKA" at bounding box center [72, 561] width 77 height 40
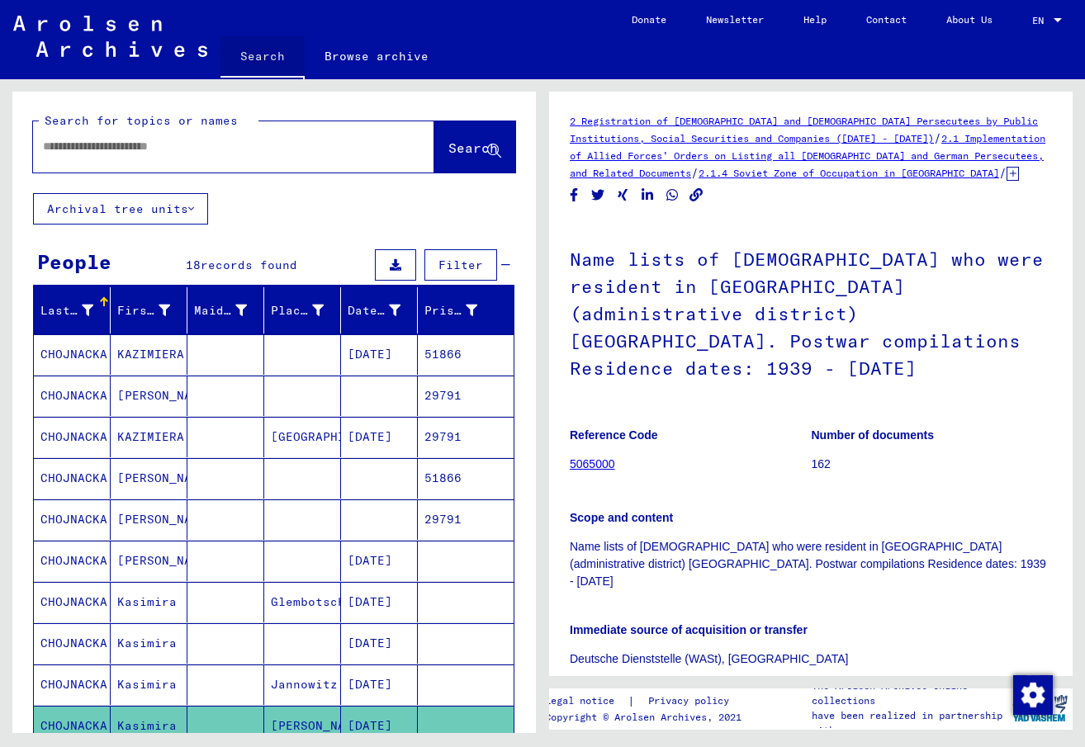
click at [256, 52] on link "Search" at bounding box center [262, 57] width 84 height 43
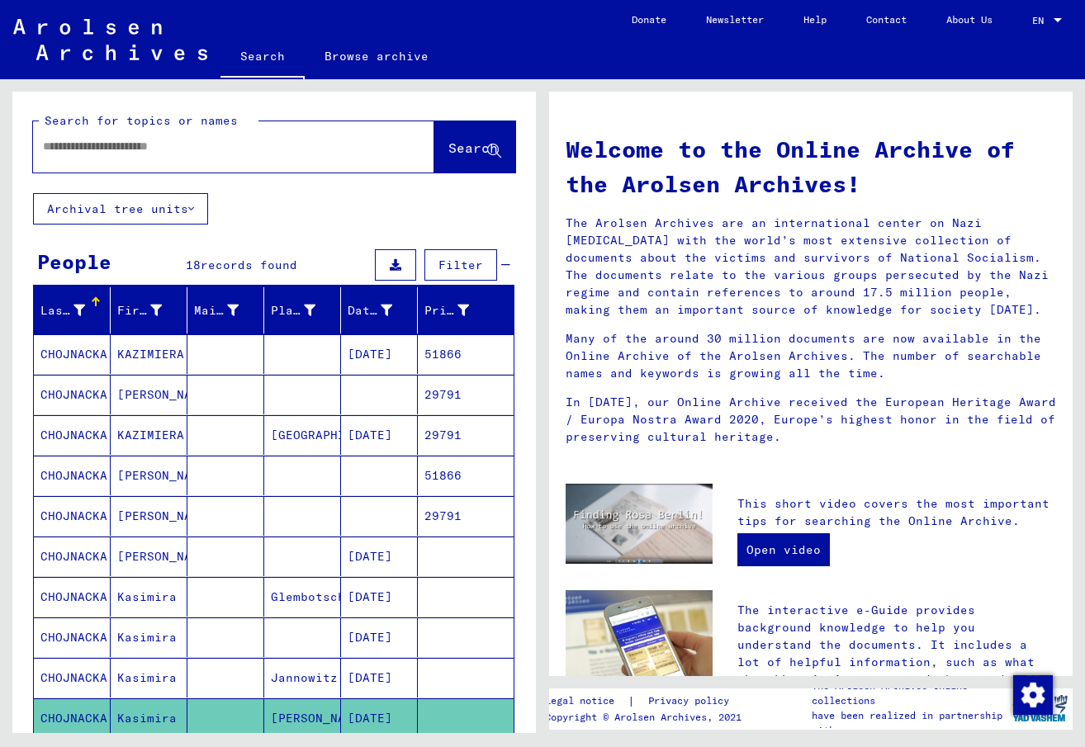
click at [52, 154] on input "text" at bounding box center [214, 146] width 342 height 17
type input "********"
click at [434, 130] on button "Search" at bounding box center [474, 146] width 81 height 51
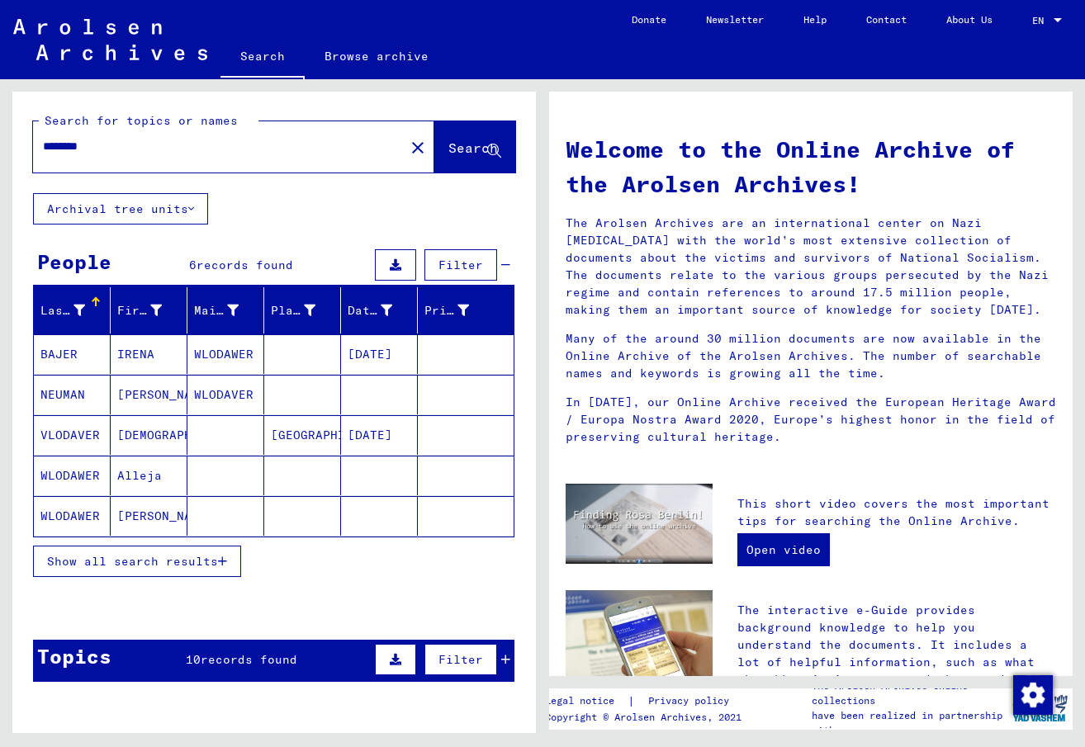
drag, startPoint x: 101, startPoint y: 147, endPoint x: 23, endPoint y: 145, distance: 77.7
click at [23, 145] on div "Search for topics or names ******** close Search" at bounding box center [274, 143] width 524 height 102
